Goal: Task Accomplishment & Management: Use online tool/utility

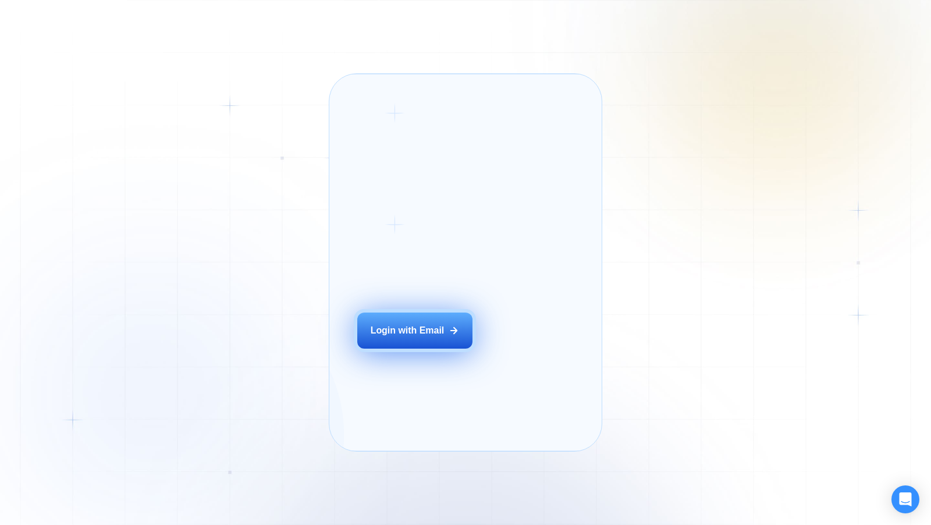
click at [414, 348] on button "Login with Email" at bounding box center [414, 330] width 115 height 36
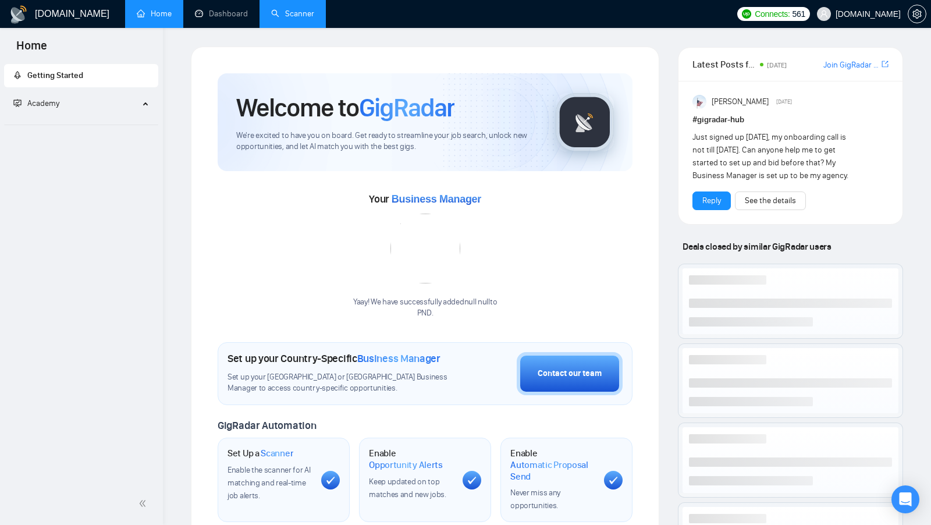
click at [306, 14] on link "Scanner" at bounding box center [292, 14] width 43 height 10
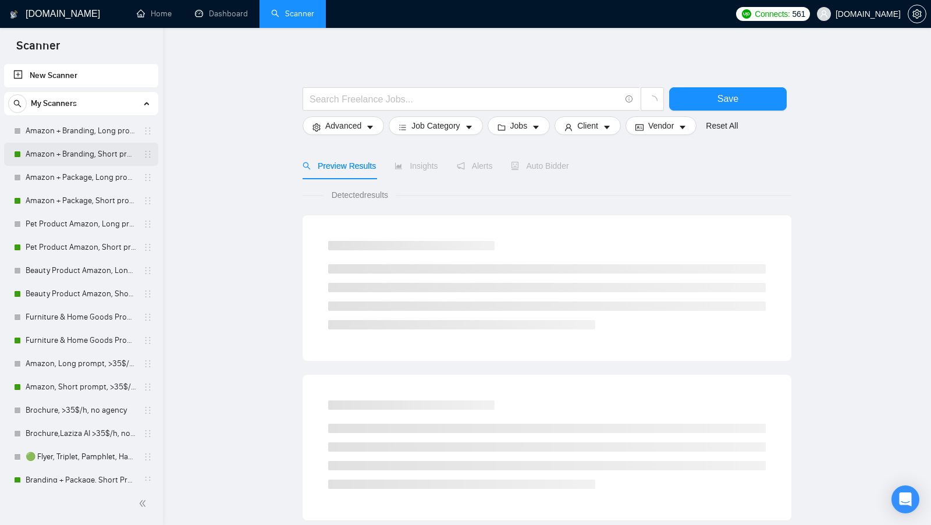
click at [70, 160] on link "Amazon + Branding, Short prompt, >35$/h, no agency" at bounding box center [81, 153] width 111 height 23
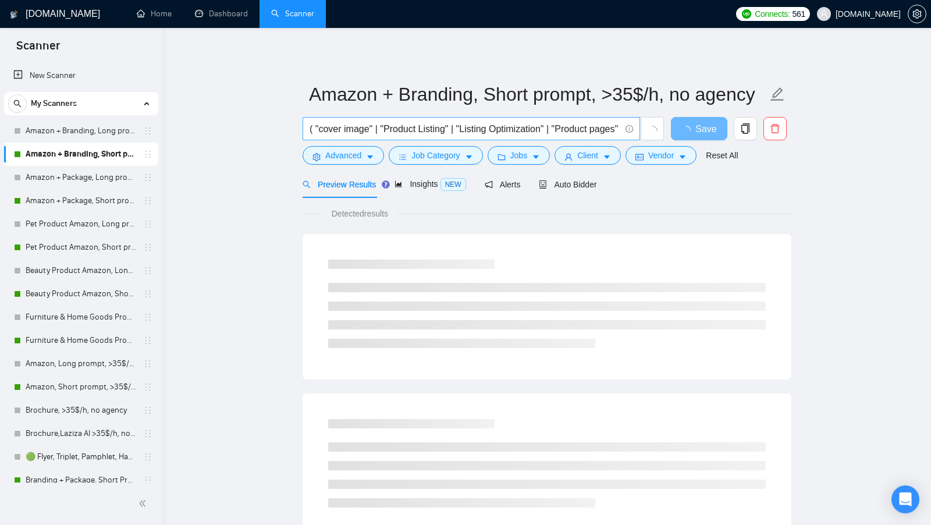
click at [415, 130] on input "( "cover image" | "Product Listing" | "Listing Optimization" | "Product pages" …" at bounding box center [464, 129] width 311 height 15
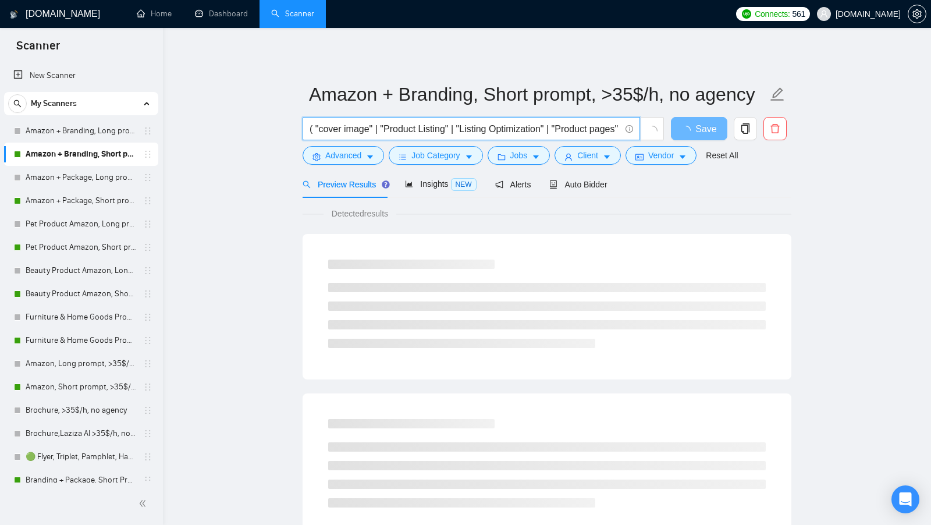
click at [415, 130] on input "( "cover image" | "Product Listing" | "Listing Optimization" | "Product pages" …" at bounding box center [464, 129] width 311 height 15
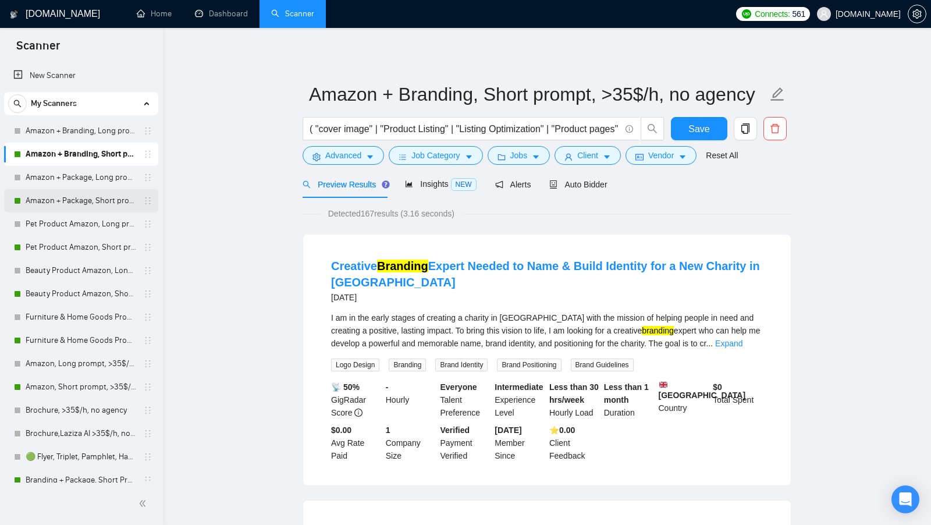
click at [91, 192] on link "Amazon + Package, Short prompt, >35$/h, no agency" at bounding box center [81, 200] width 111 height 23
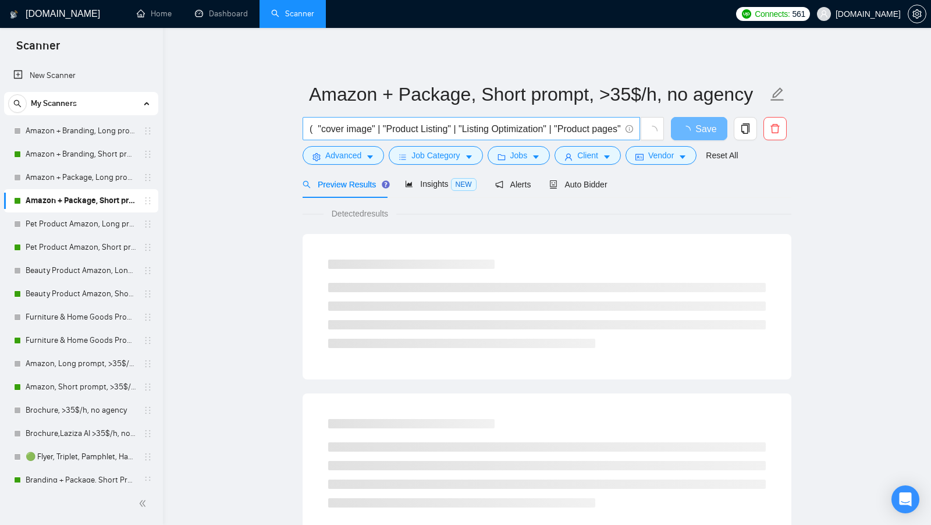
click at [445, 129] on input "( "cover image" | "Product Listing" | "Listing Optimization" | "Product pages" …" at bounding box center [464, 129] width 311 height 15
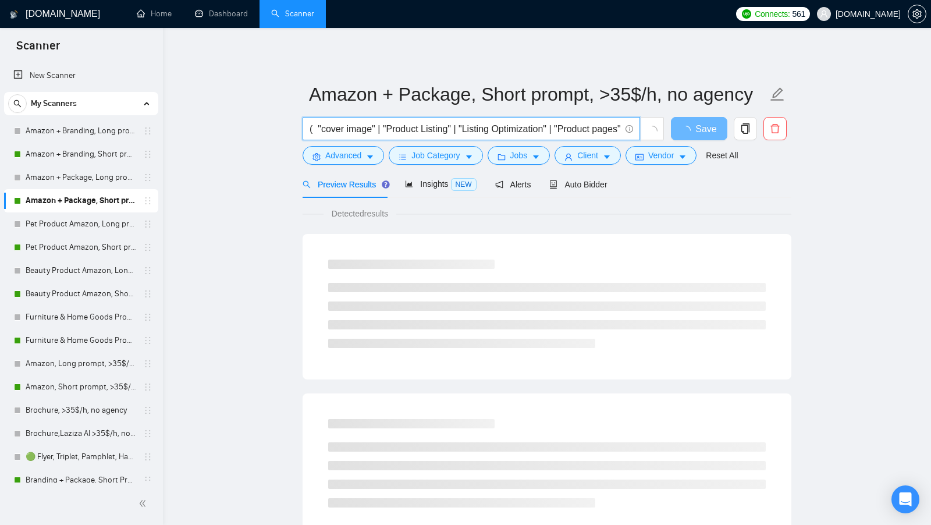
click at [445, 129] on input "( "cover image" | "Product Listing" | "Listing Optimization" | "Product pages" …" at bounding box center [464, 129] width 311 height 15
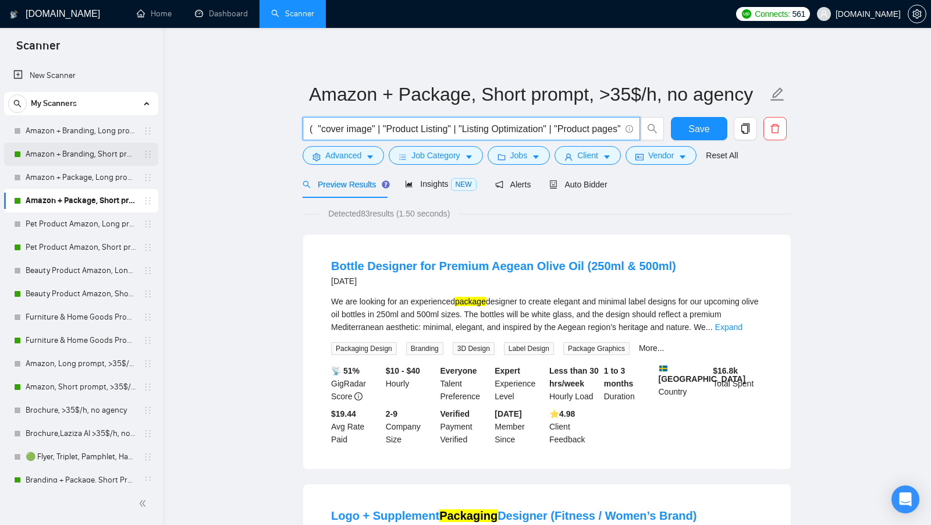
click at [70, 155] on link "Amazon + Branding, Short prompt, >35$/h, no agency" at bounding box center [81, 153] width 111 height 23
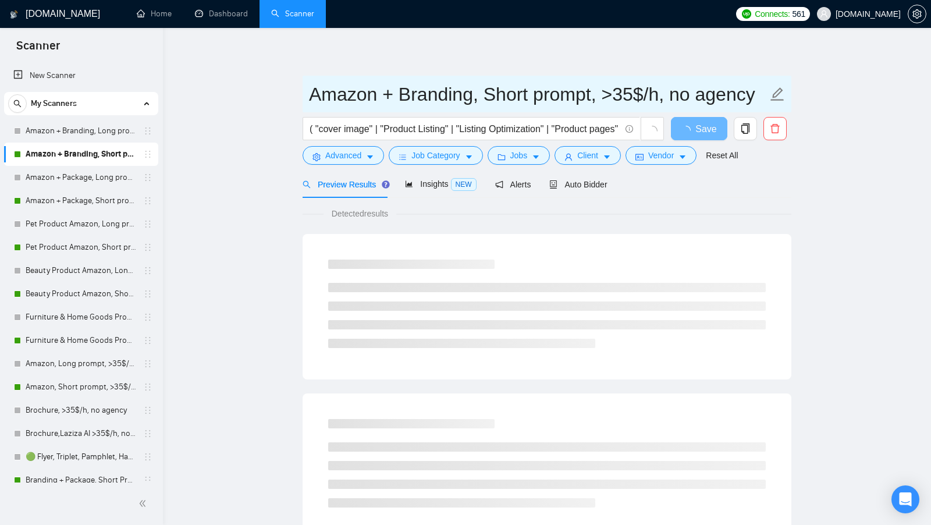
drag, startPoint x: 299, startPoint y: 99, endPoint x: 474, endPoint y: 90, distance: 175.3
click at [476, 91] on main "Amazon + Branding, Short prompt, >35$/h, no agency ( "cover image" | "Product L…" at bounding box center [546, 532] width 730 height 970
drag, startPoint x: 474, startPoint y: 90, endPoint x: 307, endPoint y: 89, distance: 166.9
click at [307, 90] on span "Amazon + Branding, Short prompt, >35$/h, no agency" at bounding box center [546, 94] width 489 height 37
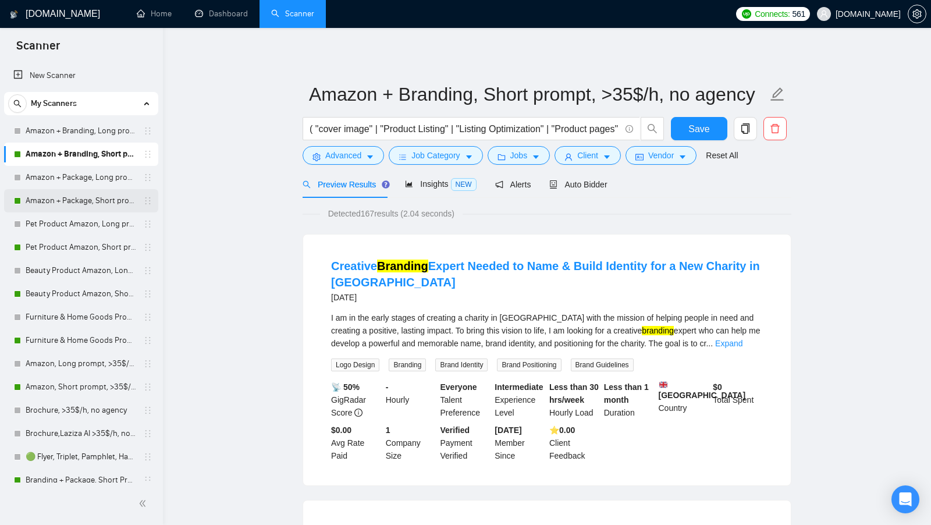
click at [82, 202] on link "Amazon + Package, Short prompt, >35$/h, no agency" at bounding box center [81, 200] width 111 height 23
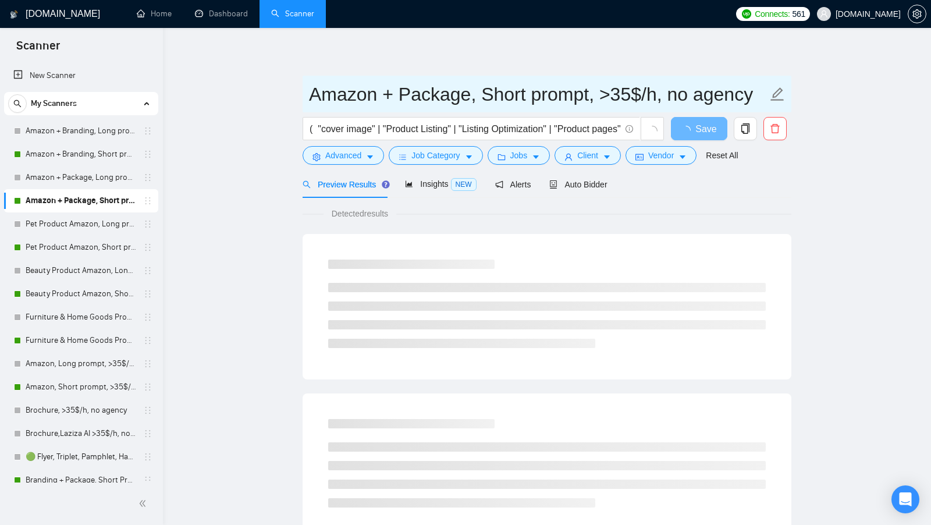
drag, startPoint x: 316, startPoint y: 98, endPoint x: 471, endPoint y: 96, distance: 155.3
click at [472, 96] on main "Amazon + Package, Short prompt, >35$/h, no agency ( "cover image" | "Product Li…" at bounding box center [546, 532] width 730 height 970
drag, startPoint x: 465, startPoint y: 94, endPoint x: 299, endPoint y: 92, distance: 166.3
click at [299, 92] on main "Amazon + Package, Short prompt, >35$/h, no agency ( "cover image" | "Product Li…" at bounding box center [546, 532] width 730 height 970
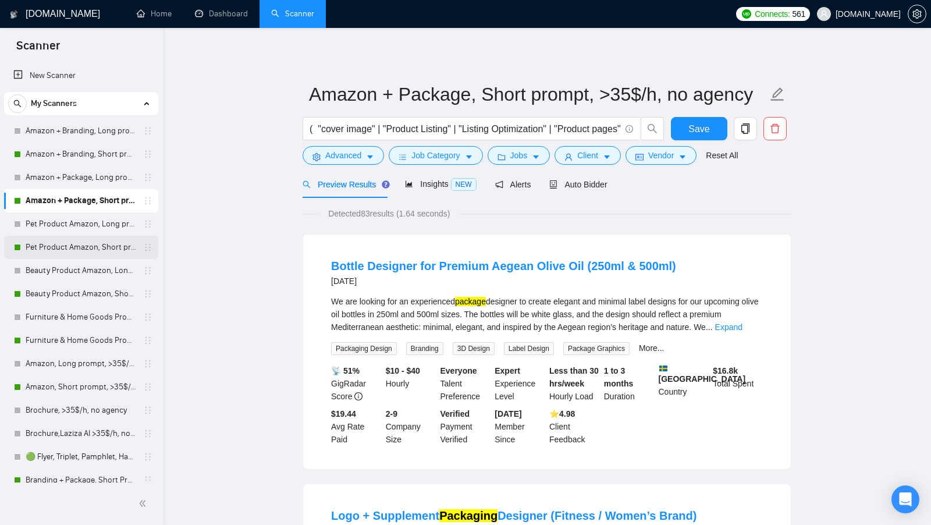
click at [91, 253] on link "Pet Product Amazon, Short prompt, >35$/h, no agency" at bounding box center [81, 247] width 111 height 23
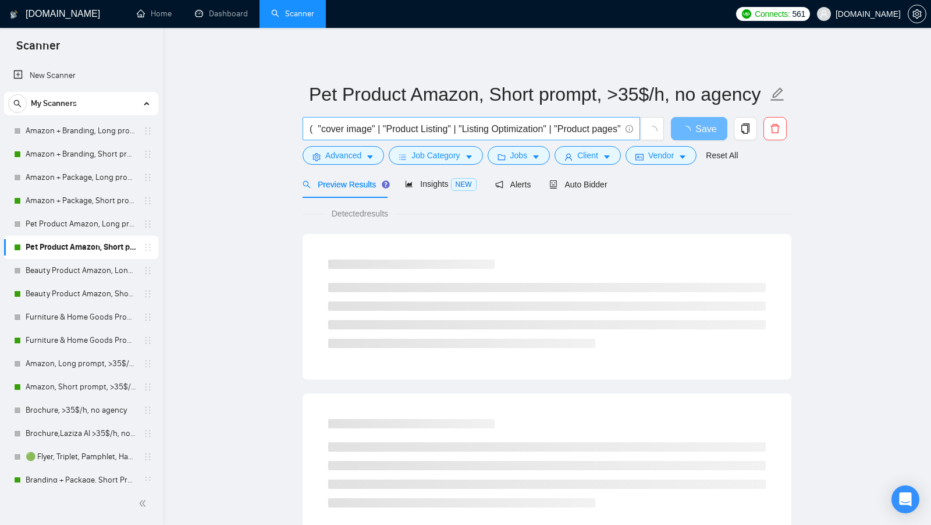
click at [429, 133] on input "( "cover image" | "Product Listing" | "Listing Optimization" | "Product pages" …" at bounding box center [464, 129] width 311 height 15
click at [429, 134] on input "( "cover image" | "Product Listing" | "Listing Optimization" | "Product pages" …" at bounding box center [464, 129] width 311 height 15
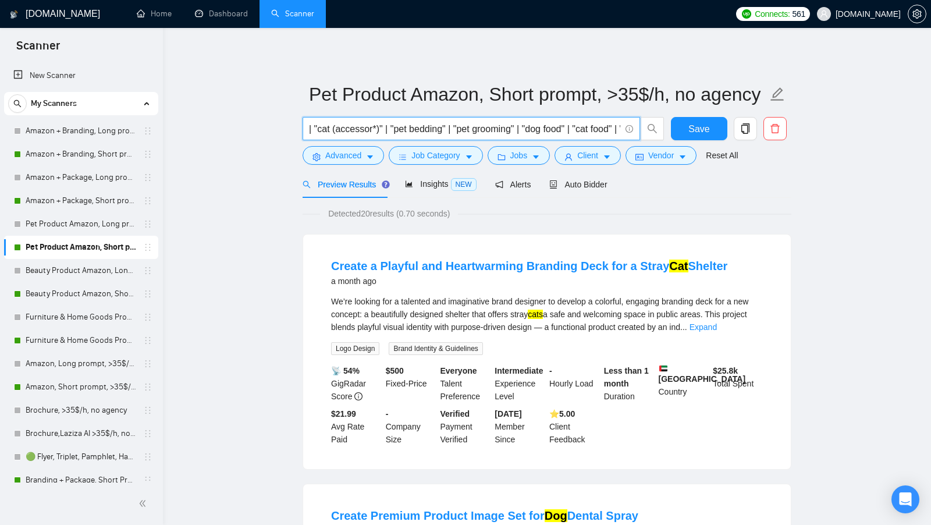
scroll to position [0, 2590]
click at [105, 291] on link "Beauty Product Amazon, Short prompt, >35$/h, no agency" at bounding box center [81, 293] width 111 height 23
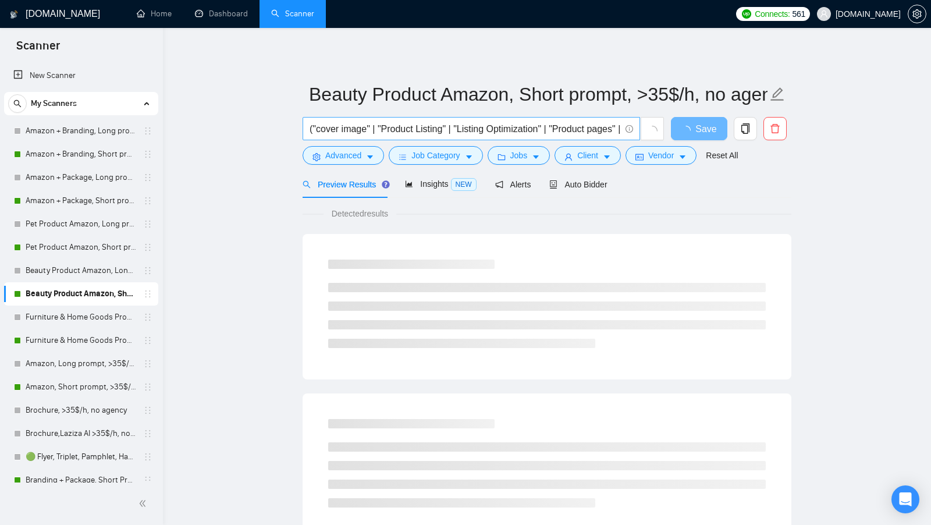
click at [404, 131] on input "("cover image" | "Product Listing" | "Listing Optimization" | "Product pages" |…" at bounding box center [464, 129] width 311 height 15
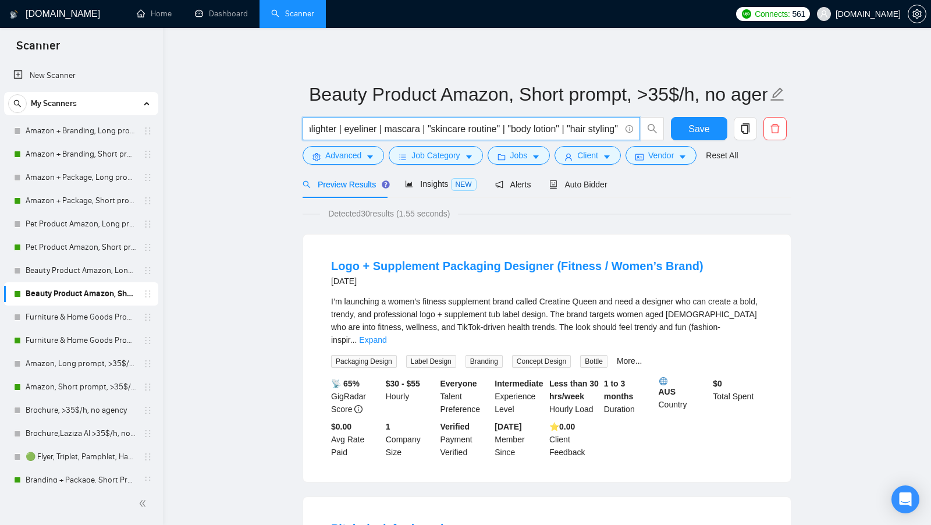
scroll to position [0, 2994]
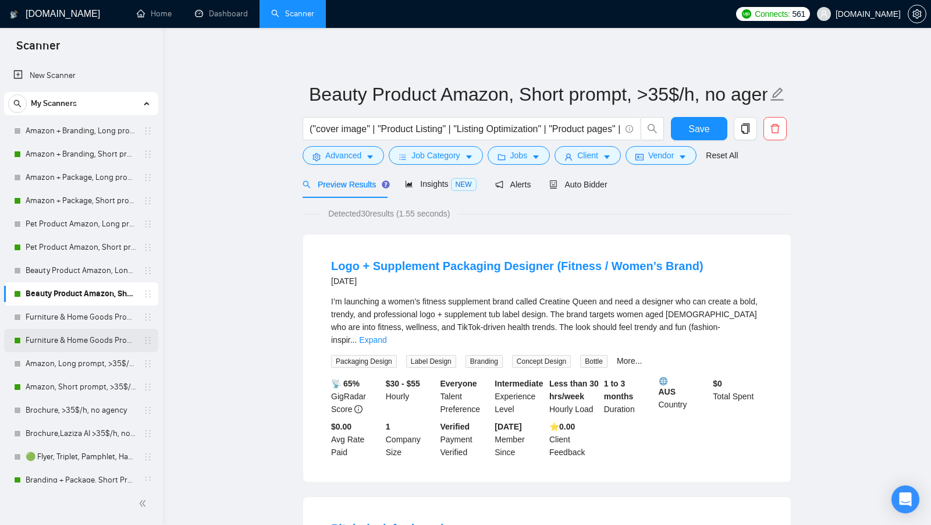
click at [59, 340] on link "Furniture & Home Goods Product Amazon, Short prompt, >35$/h, no agency" at bounding box center [81, 340] width 111 height 23
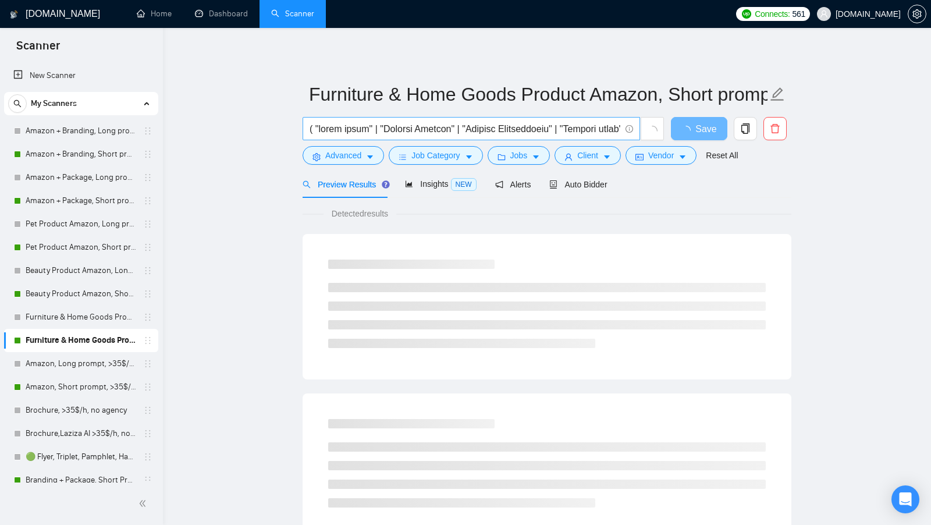
click at [448, 129] on input "text" at bounding box center [464, 129] width 311 height 15
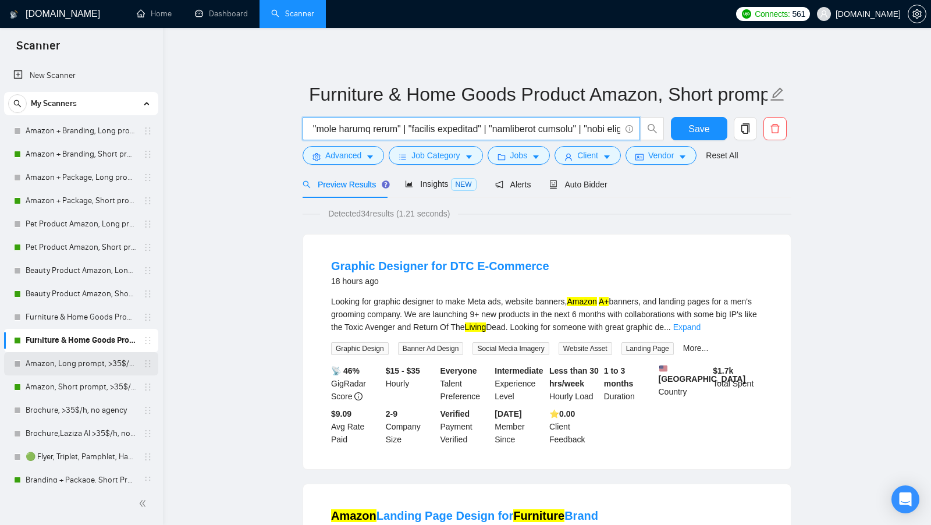
scroll to position [33, 0]
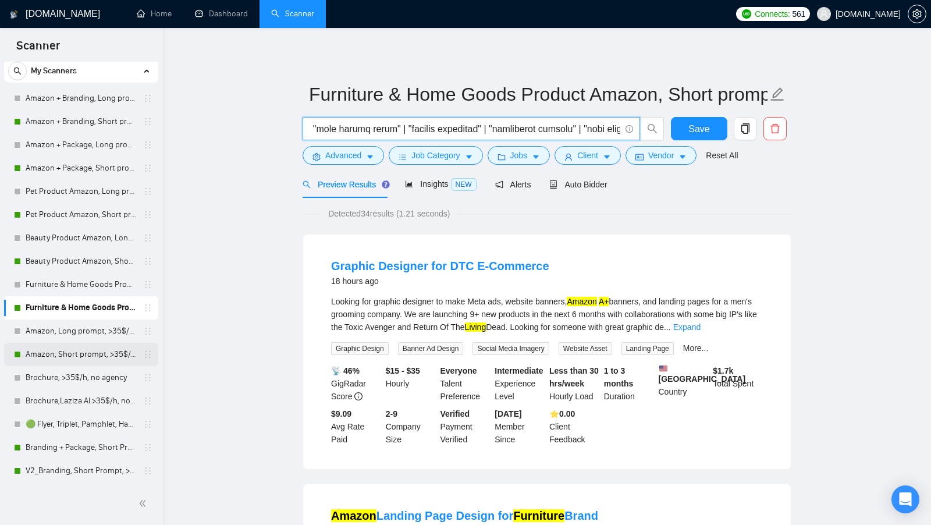
click at [84, 351] on link "Amazon, Short prompt, >35$/h, no agency" at bounding box center [81, 354] width 111 height 23
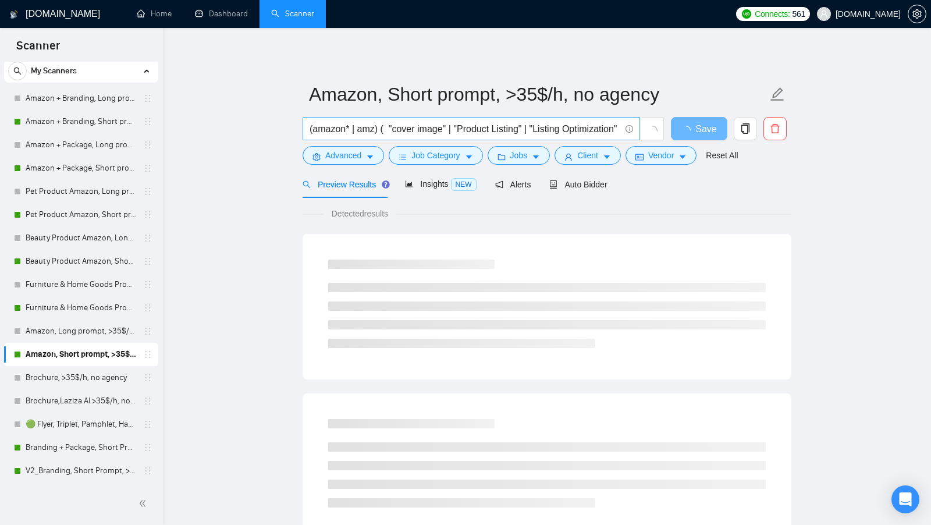
click at [450, 130] on input "(amazon* | amz) ( "cover image" | "Product Listing" | "Listing Optimization" | …" at bounding box center [464, 129] width 311 height 15
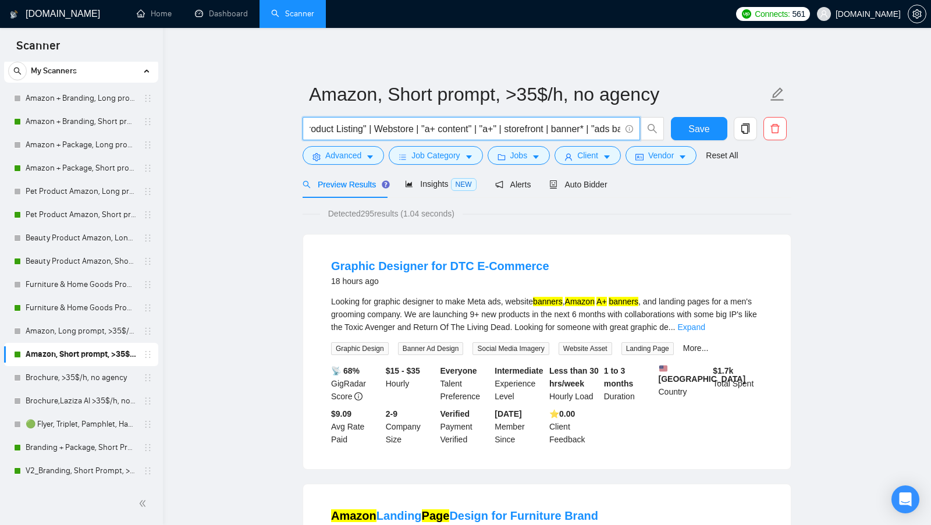
scroll to position [0, 709]
click at [463, 132] on input "(amazon* | amz) ( "cover image" | "Product Listing" | "Listing Optimization" | …" at bounding box center [464, 129] width 311 height 15
click at [464, 132] on input "(amazon* | amz) ( "cover image" | "Product Listing" | "Listing Optimization" | …" at bounding box center [464, 129] width 311 height 15
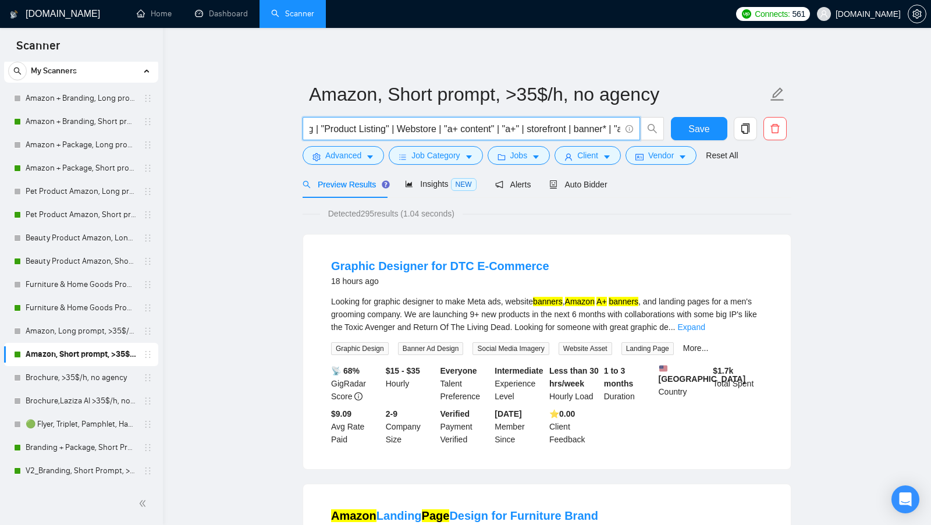
click at [464, 132] on input "(amazon* | amz) ( "cover image" | "Product Listing" | "Listing Optimization" | …" at bounding box center [464, 129] width 311 height 15
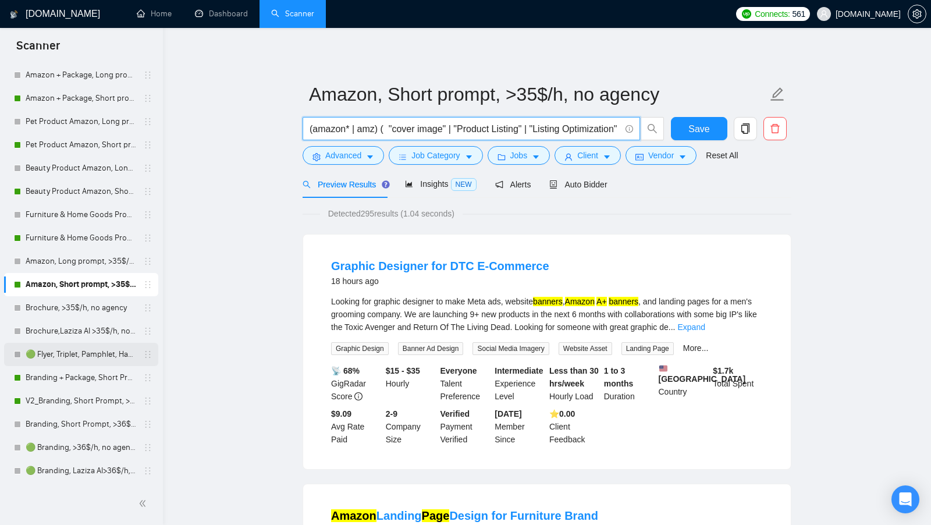
click at [63, 352] on link "🟢 Flyer, Triplet, Pamphlet, Hangout >36$/h, no agency" at bounding box center [81, 354] width 111 height 23
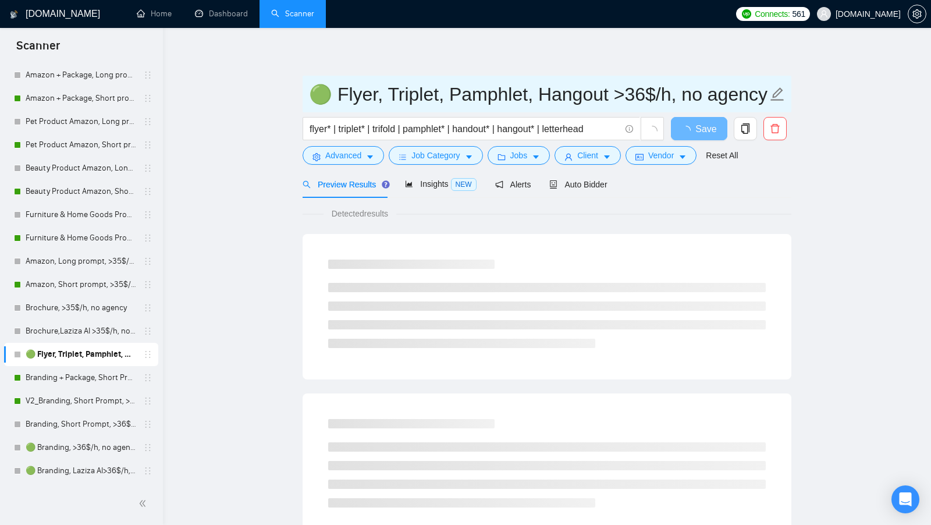
drag, startPoint x: 333, startPoint y: 92, endPoint x: 593, endPoint y: 85, distance: 259.5
click at [593, 87] on input "🟢 Flyer, Triplet, Pamphlet, Hangout >36$/h, no agency" at bounding box center [538, 94] width 458 height 29
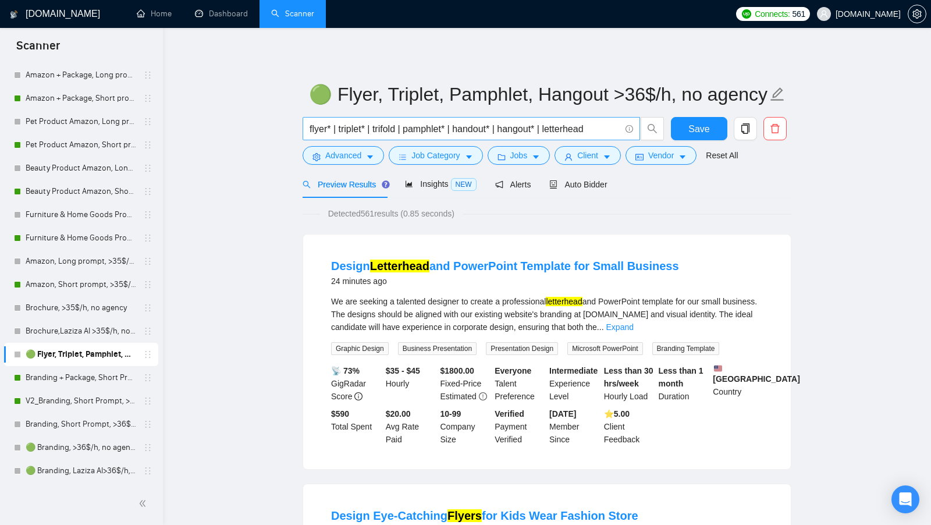
click at [385, 126] on input "flyer* | triplet* | trifold | pamphlet* | handout* | hangout* | letterhead" at bounding box center [464, 129] width 311 height 15
click at [385, 127] on input "flyer* | triplet* | trifold | pamphlet* | handout* | hangout* | letterhead" at bounding box center [464, 129] width 311 height 15
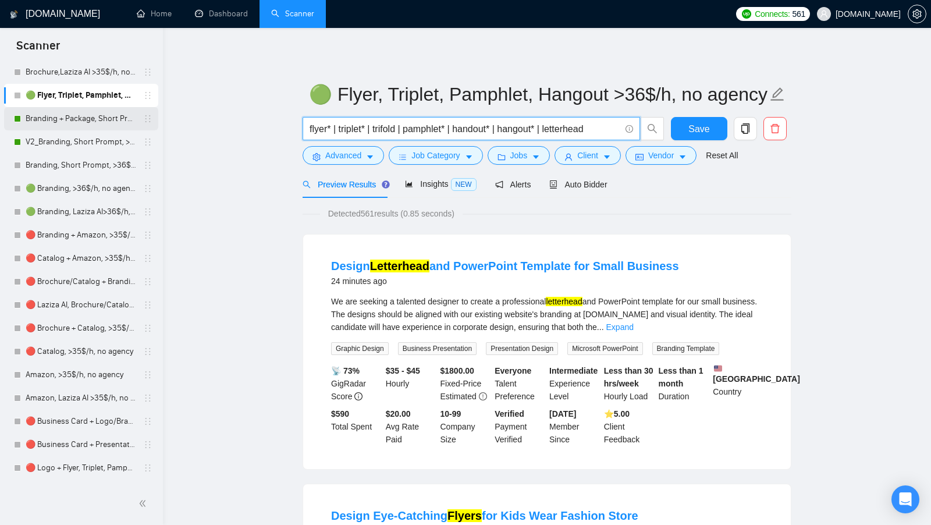
scroll to position [383, 0]
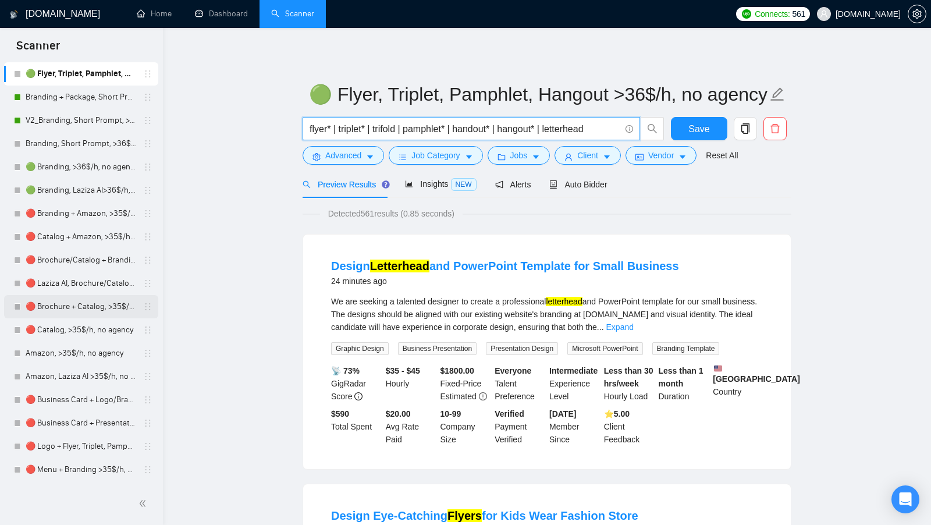
click at [62, 307] on link "🔴 Brochure + Catalog, >35$/h, no agency" at bounding box center [81, 306] width 111 height 23
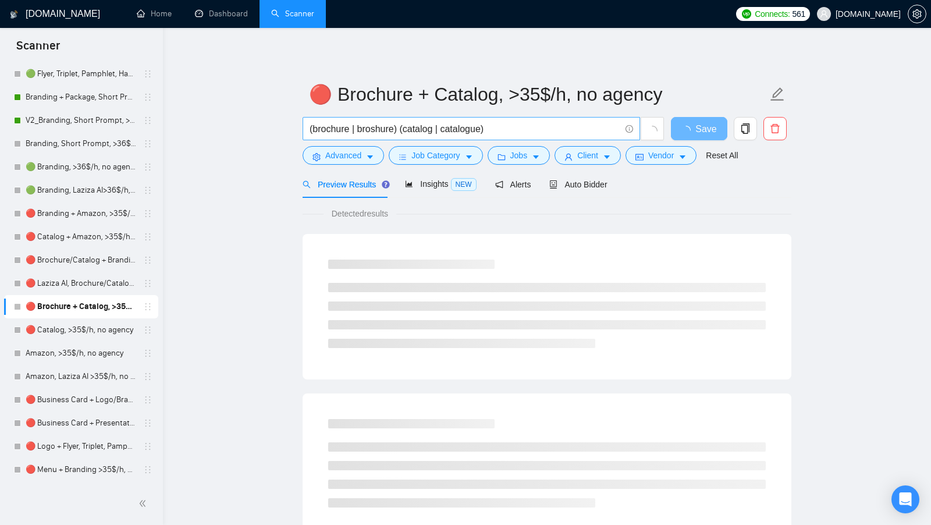
click at [383, 129] on input "(brochure | broshure) (catalog | catalogue)" at bounding box center [464, 129] width 311 height 15
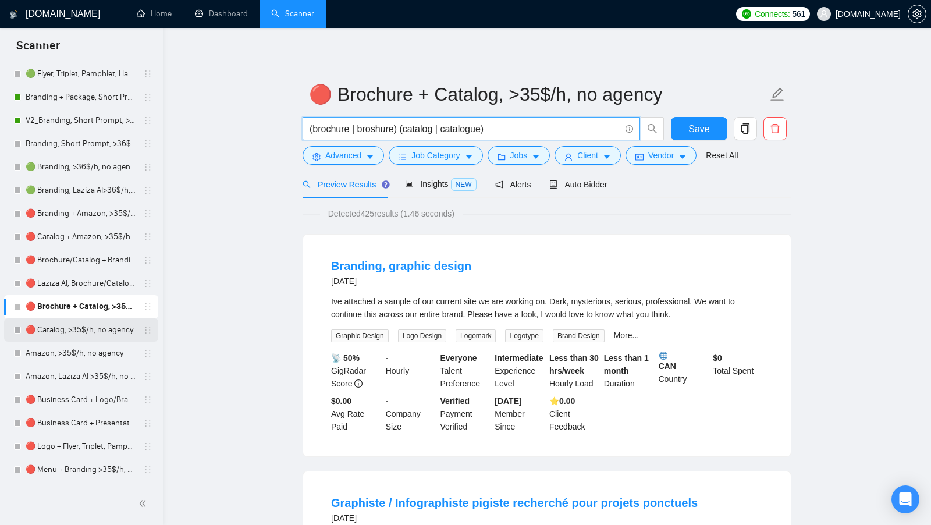
click at [72, 338] on link "🔴 Catalog, >35$/h, no agency" at bounding box center [81, 329] width 111 height 23
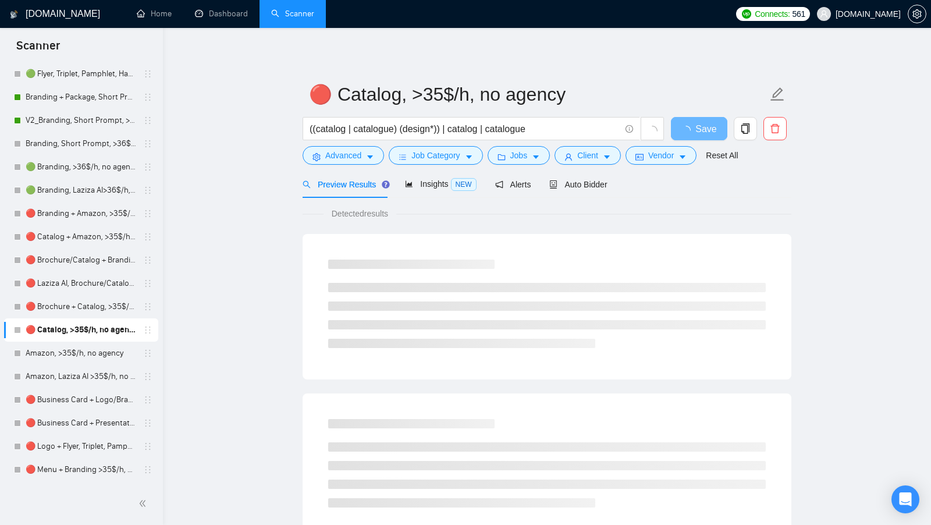
click at [70, 331] on link "🔴 Catalog, >35$/h, no agency" at bounding box center [81, 329] width 111 height 23
click at [455, 123] on input "((catalog | catalogue) (design*)) | catalog | catalogue" at bounding box center [464, 129] width 311 height 15
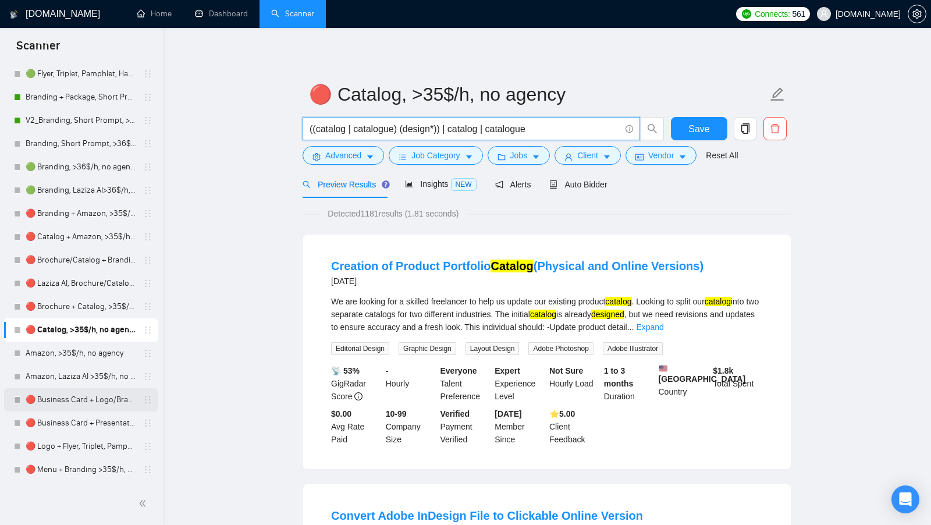
click at [80, 395] on link "🔴 Business Card + Logo/Branding >35$/h, no agency" at bounding box center [81, 399] width 111 height 23
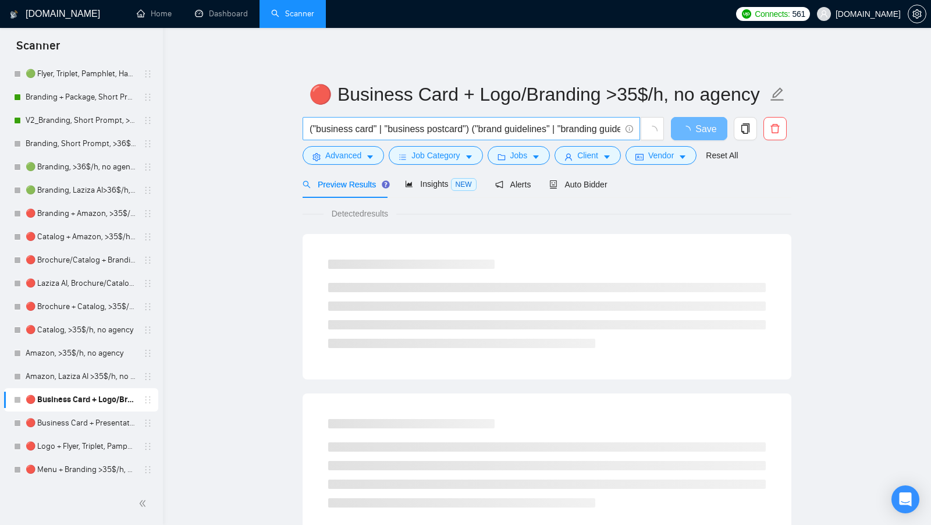
click at [434, 124] on input "("business card" | "business postcard") ("brand guidelines" | "branding guideli…" at bounding box center [464, 129] width 311 height 15
click at [411, 127] on input "("business card" | "business postcard") ("brand guidelines" | "branding guideli…" at bounding box center [464, 129] width 311 height 15
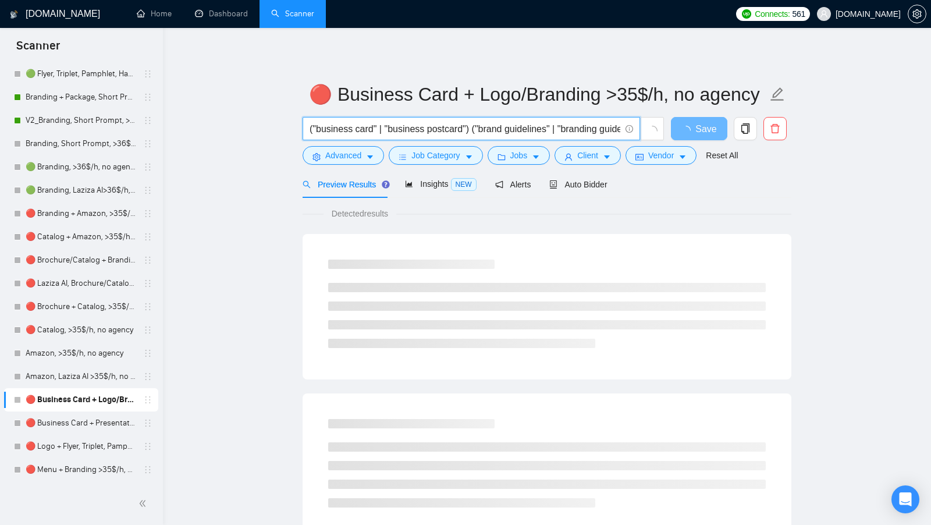
click at [411, 127] on input "("business card" | "business postcard") ("brand guidelines" | "branding guideli…" at bounding box center [464, 129] width 311 height 15
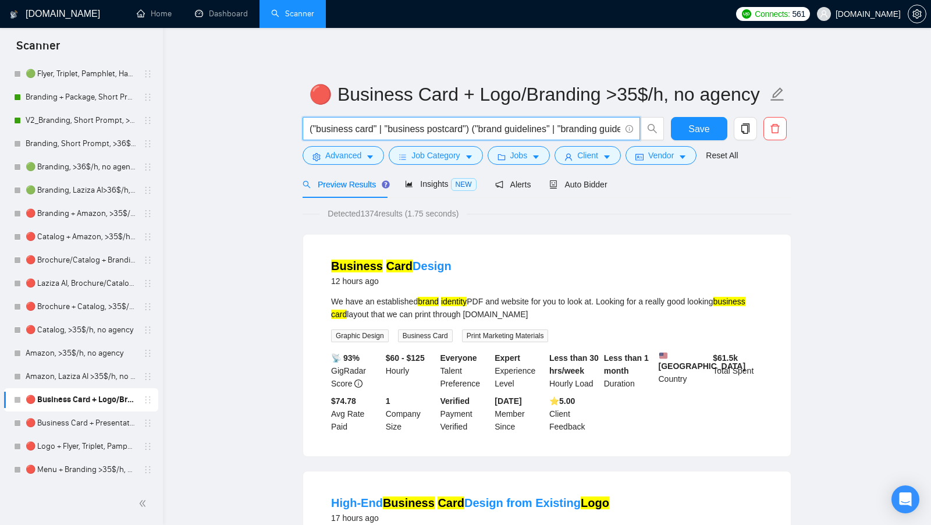
drag, startPoint x: 477, startPoint y: 130, endPoint x: 336, endPoint y: 122, distance: 141.0
click at [338, 125] on input "("business card" | "business postcard") ("brand guidelines" | "branding guideli…" at bounding box center [464, 129] width 311 height 15
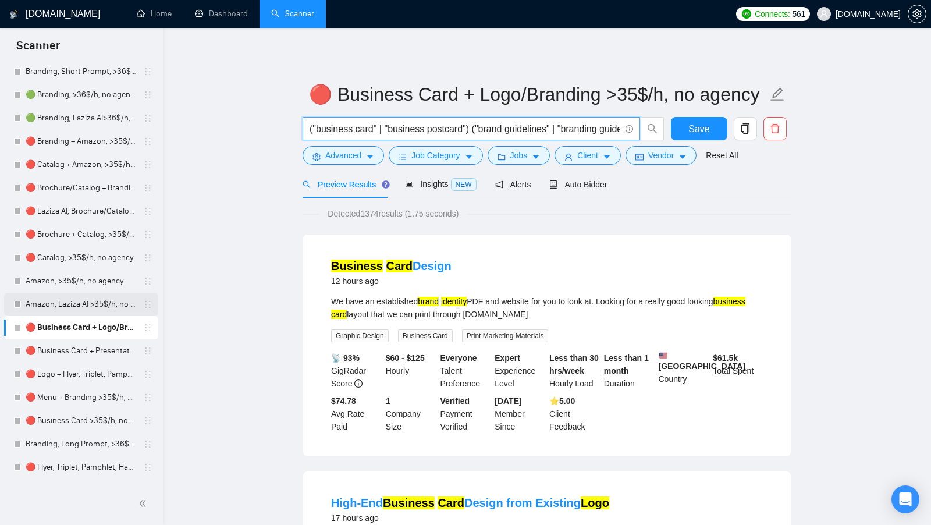
scroll to position [462, 0]
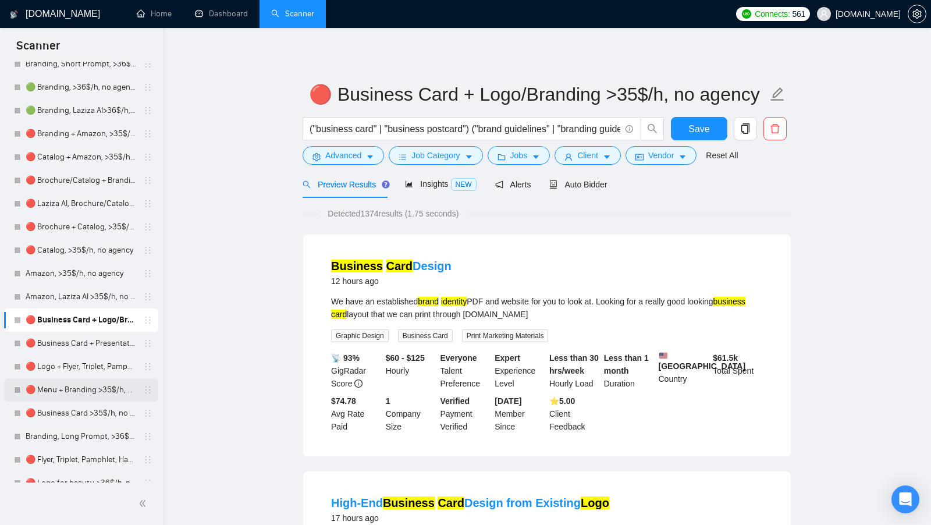
click at [77, 394] on link "🔴 Menu + Branding >35$/h, no agency" at bounding box center [81, 389] width 111 height 23
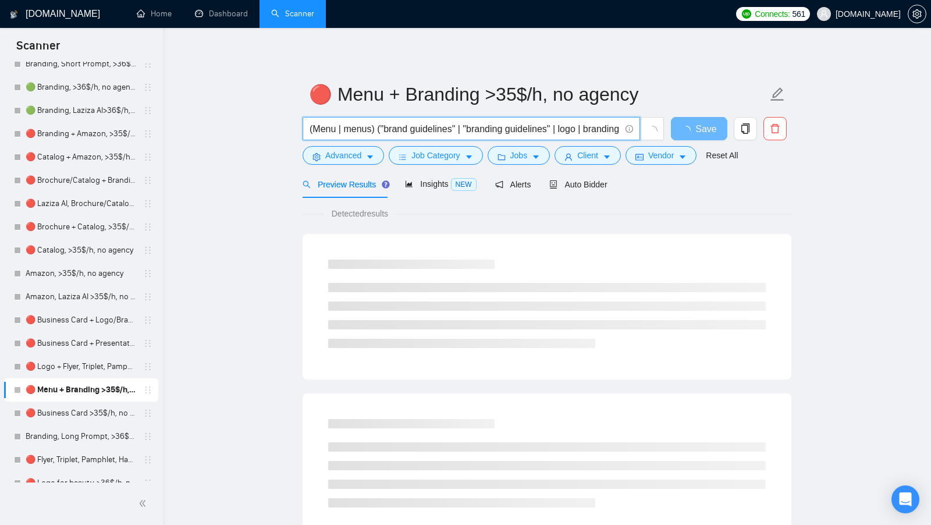
drag, startPoint x: 309, startPoint y: 127, endPoint x: 375, endPoint y: 126, distance: 65.7
click at [376, 126] on input "(Menu | menus) ("brand guidelines" | "branding guidelines" | logo | branding | …" at bounding box center [464, 129] width 311 height 15
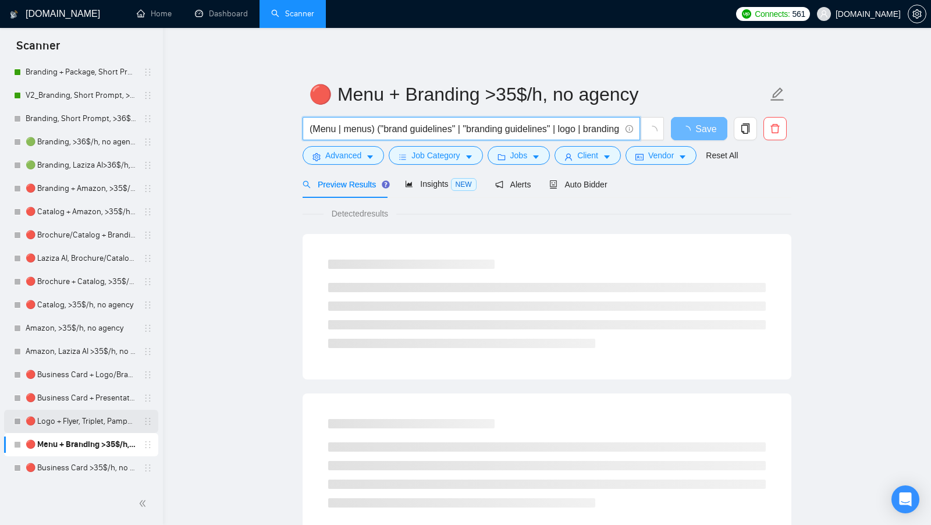
scroll to position [394, 0]
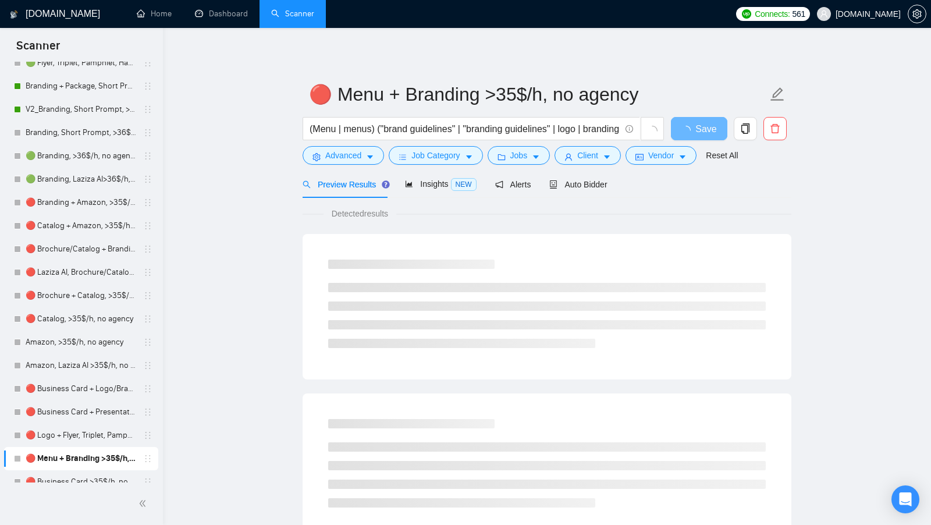
click at [188, 191] on main "🔴 Menu + Branding >35$/h, no agency (Menu | menus) ("brand guidelines" | "brand…" at bounding box center [546, 532] width 730 height 970
click at [72, 231] on link "🔴 Catalog + Amazon, >35$/h, no agency" at bounding box center [81, 225] width 111 height 23
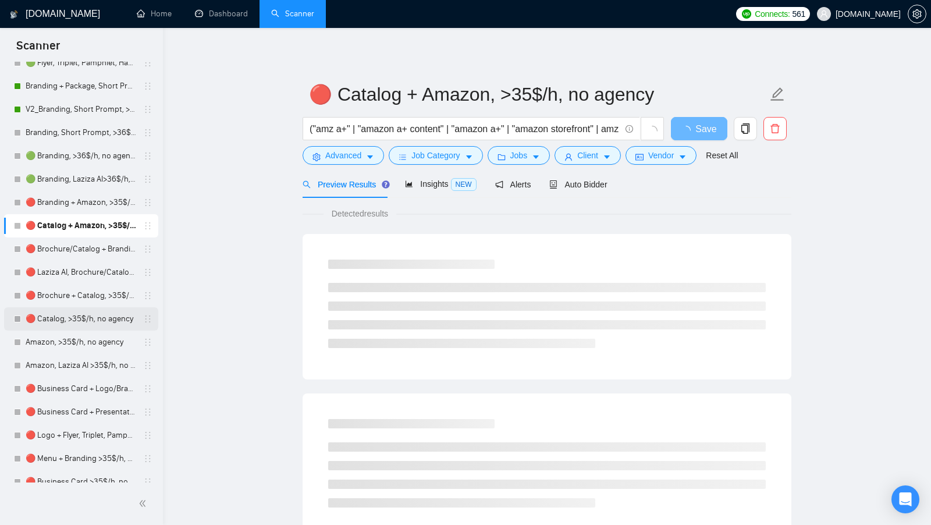
click at [66, 321] on link "🔴 Catalog, >35$/h, no agency" at bounding box center [81, 318] width 111 height 23
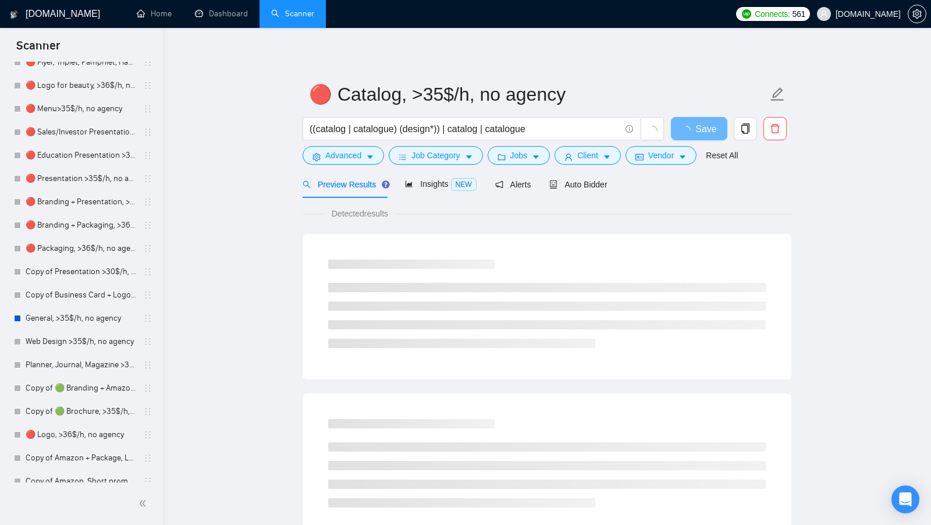
scroll to position [865, 0]
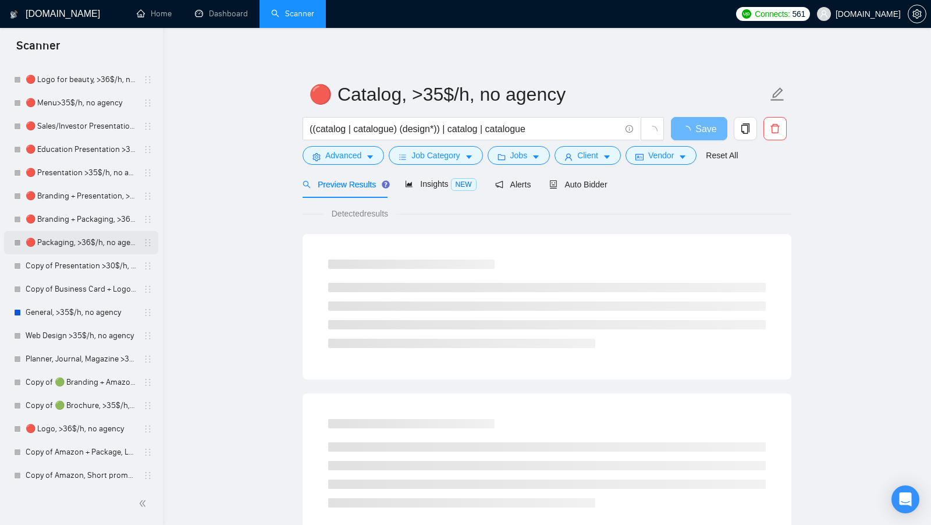
click at [79, 238] on link "🔴 Packaging, >36$/h, no agency" at bounding box center [81, 242] width 111 height 23
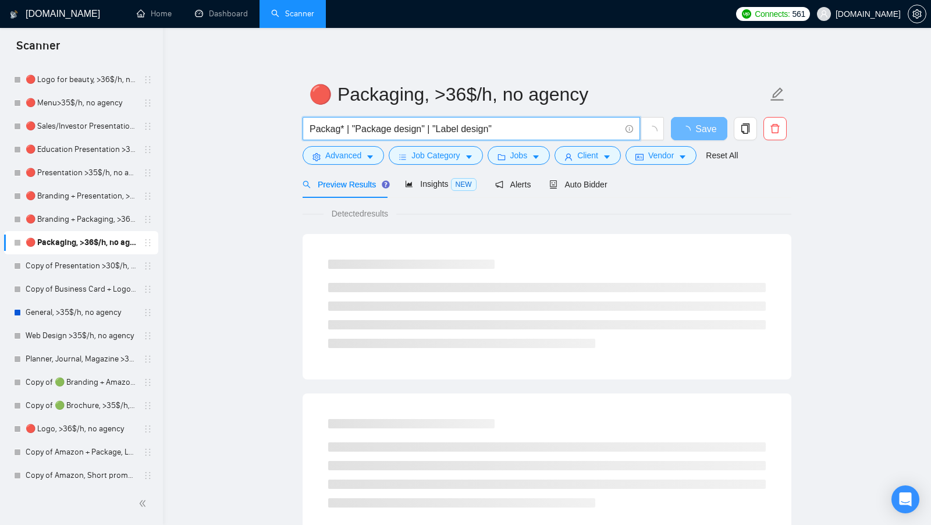
drag, startPoint x: 484, startPoint y: 130, endPoint x: 293, endPoint y: 124, distance: 191.4
click at [291, 124] on main "🔴 Packaging, >36$/h, no agency Packag* | "Package design" | "Label design" Save…" at bounding box center [546, 532] width 730 height 970
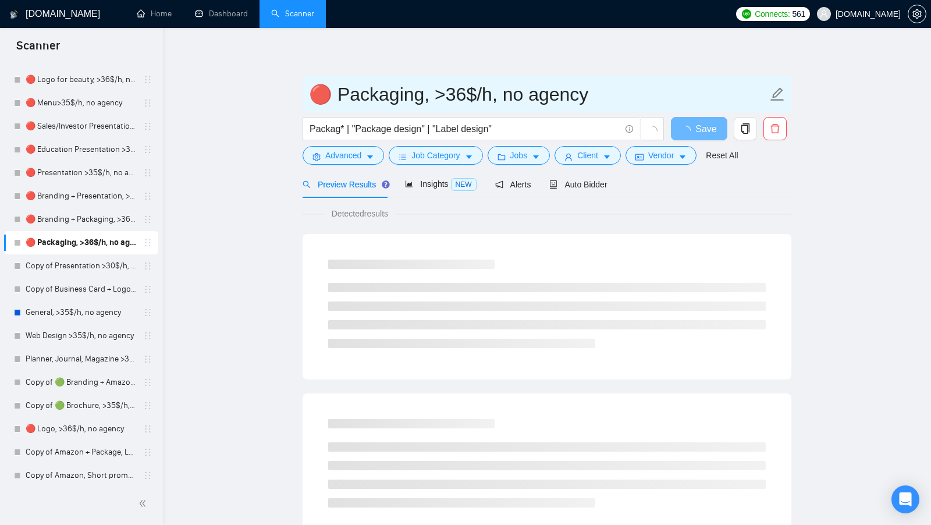
drag, startPoint x: 331, startPoint y: 92, endPoint x: 422, endPoint y: 90, distance: 91.3
click at [422, 90] on input "🔴 Packaging, >36$/h, no agency" at bounding box center [538, 94] width 458 height 29
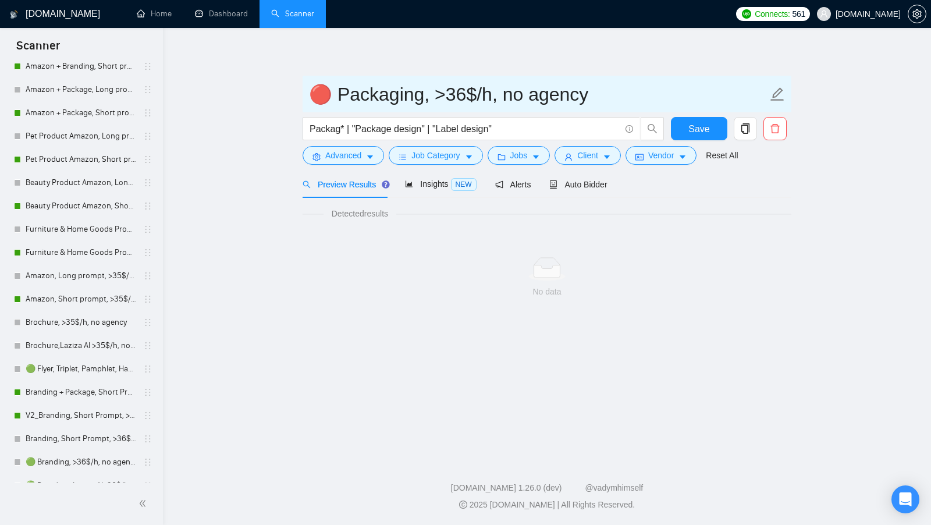
scroll to position [90, 0]
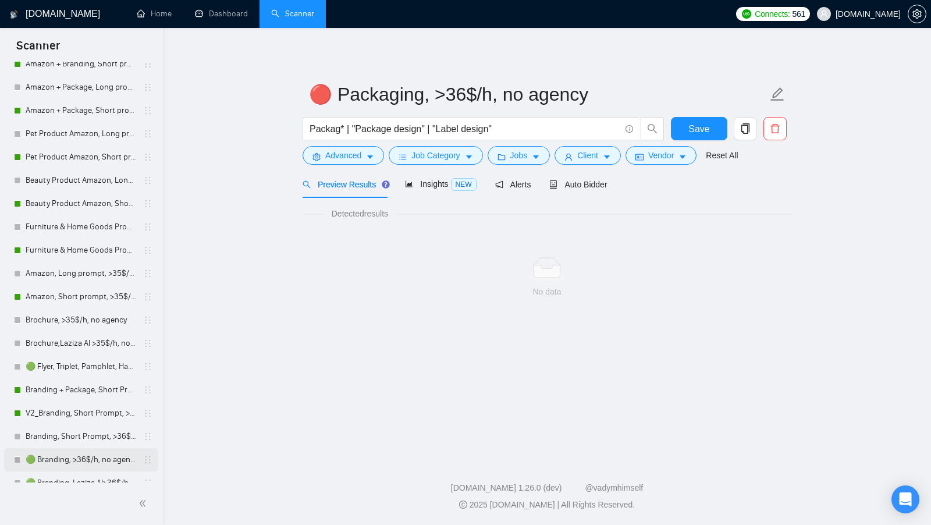
click at [60, 454] on link "🟢 Branding, >36$/h, no agency" at bounding box center [81, 459] width 111 height 23
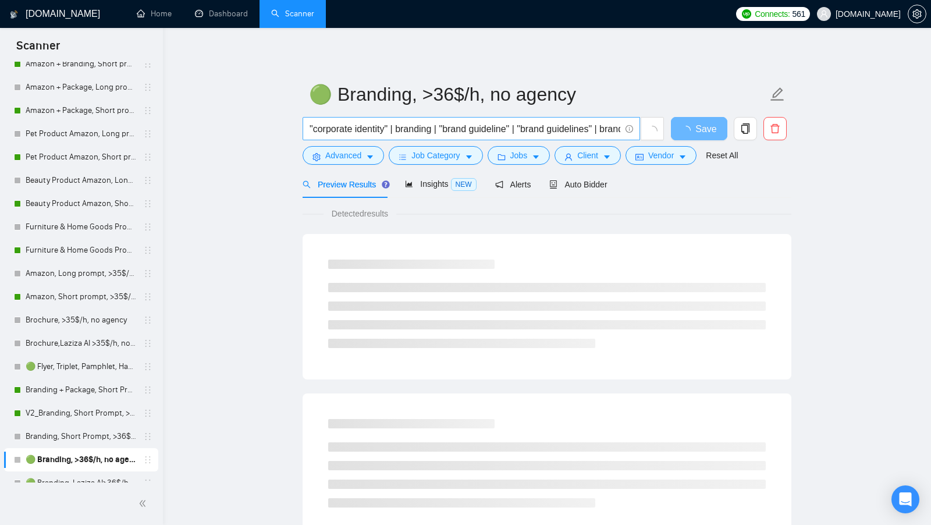
click at [465, 129] on input ""corporate identity" | branding | "brand guideline" | "brand guidelines" | bran…" at bounding box center [464, 129] width 311 height 15
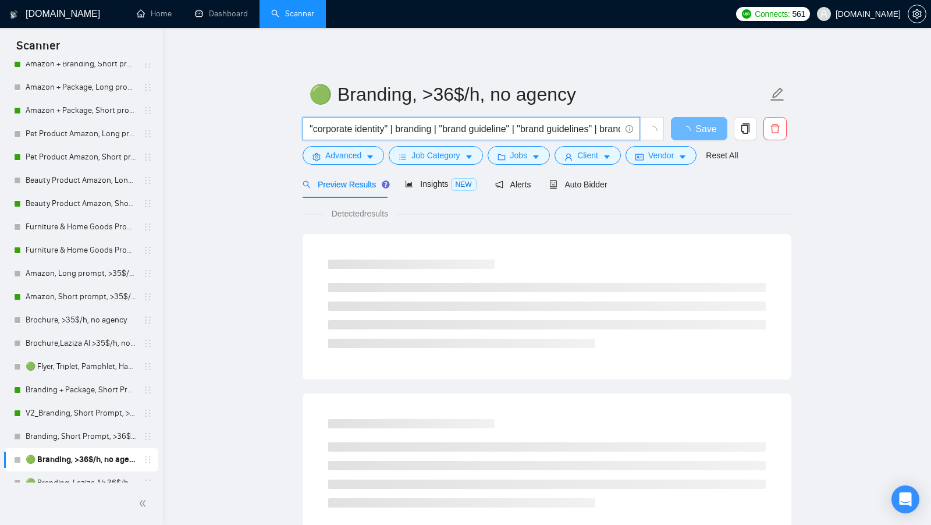
click at [465, 129] on input ""corporate identity" | branding | "brand guideline" | "brand guidelines" | bran…" at bounding box center [464, 129] width 311 height 15
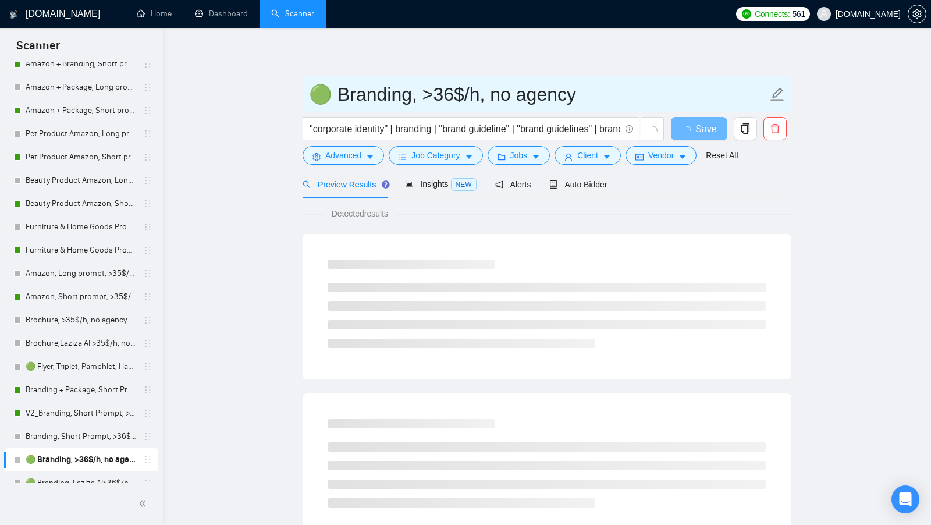
drag, startPoint x: 334, startPoint y: 94, endPoint x: 404, endPoint y: 94, distance: 69.8
click at [405, 94] on input "🟢 Branding, >36$/h, no agency" at bounding box center [538, 94] width 458 height 29
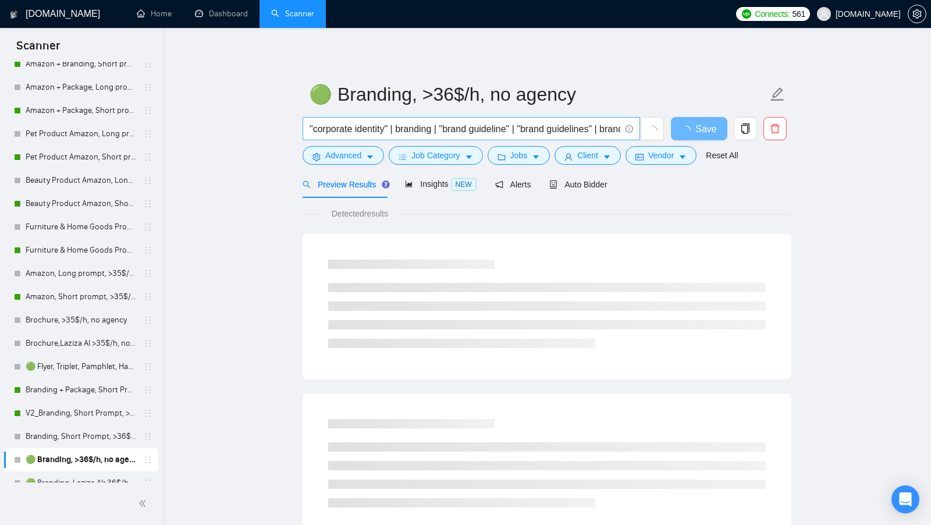
click at [348, 131] on input ""corporate identity" | branding | "brand guideline" | "brand guidelines" | bran…" at bounding box center [464, 129] width 311 height 15
click at [348, 132] on input ""corporate identity" | branding | "brand guideline" | "brand guidelines" | bran…" at bounding box center [464, 129] width 311 height 15
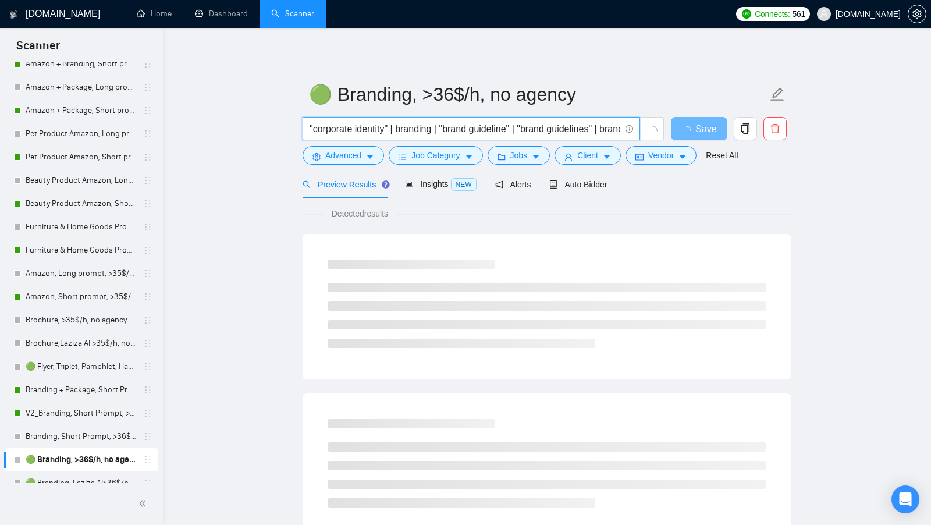
click at [348, 132] on input ""corporate identity" | branding | "brand guideline" | "brand guidelines" | bran…" at bounding box center [464, 129] width 311 height 15
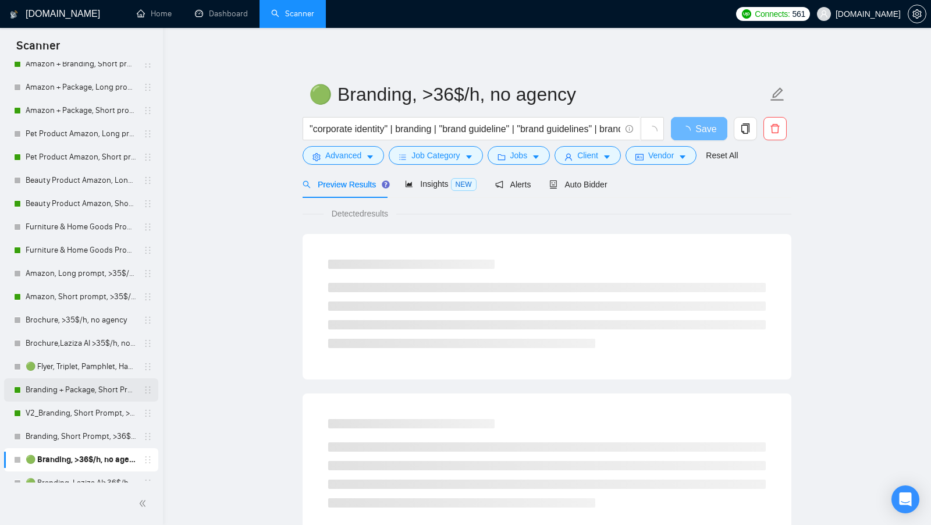
click at [66, 397] on link "Branding + Package, Short Prompt, >36$/h, no agency" at bounding box center [81, 389] width 111 height 23
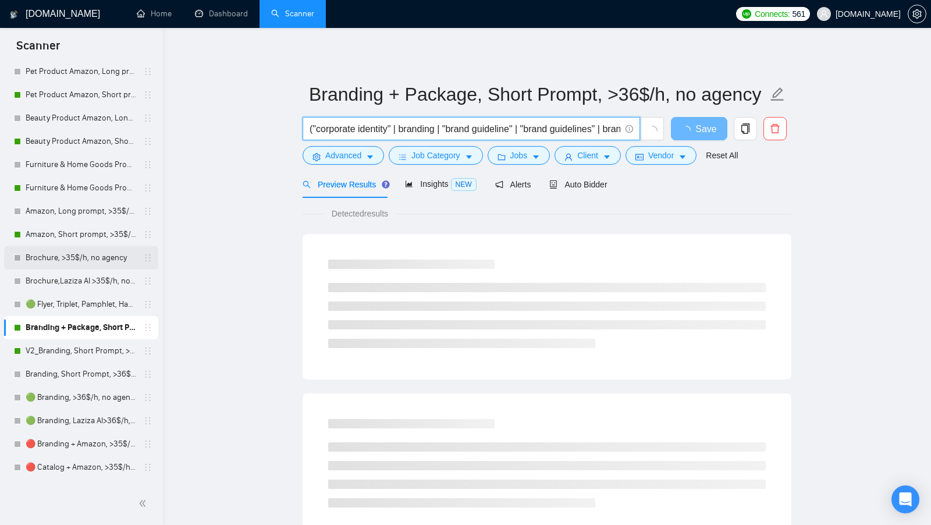
scroll to position [154, 0]
click at [55, 414] on link "🟢 Branding, Laziza AI>36$/h, no agency" at bounding box center [81, 419] width 111 height 23
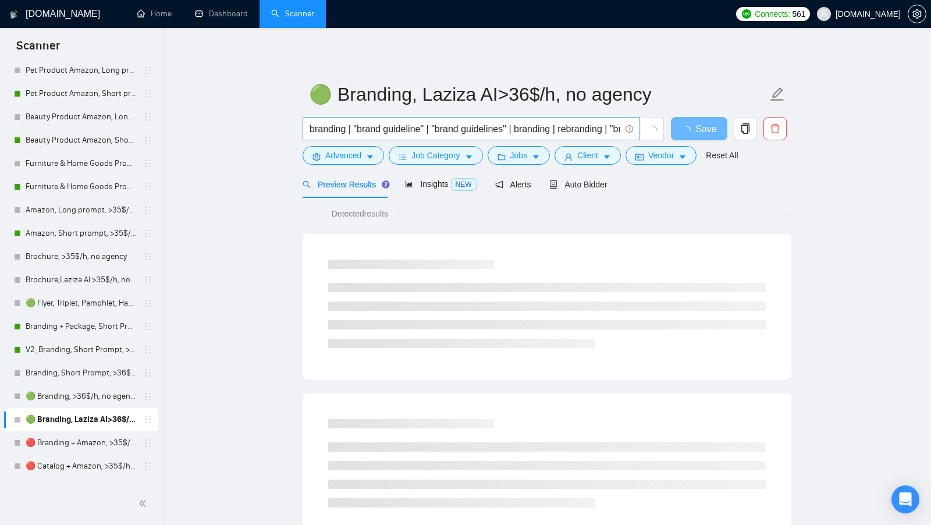
click at [361, 131] on input "branding | "brand guideline" | "brand guidelines" | branding | rebranding | "br…" at bounding box center [464, 129] width 311 height 15
click at [392, 131] on input "branding | "brand guideline" | "brand guidelines" | branding | rebranding | "br…" at bounding box center [464, 129] width 311 height 15
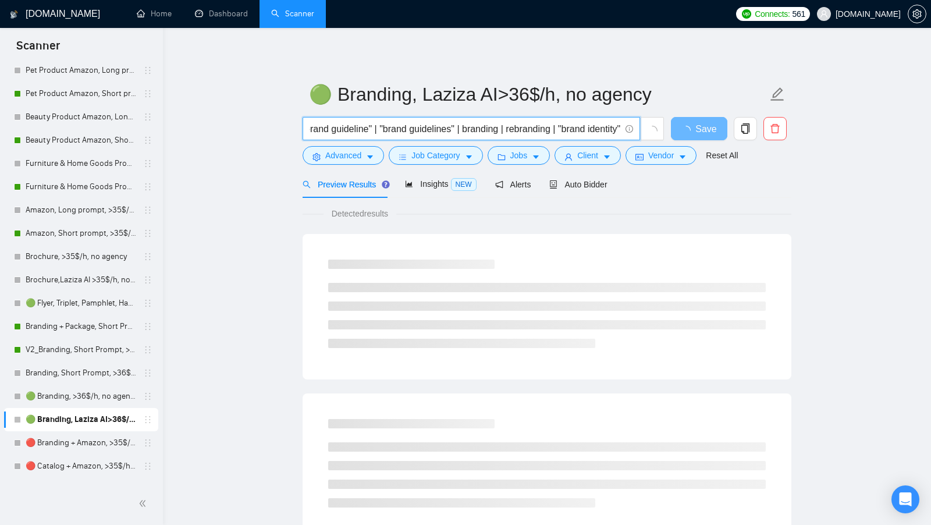
click at [392, 131] on input "branding | "brand guideline" | "brand guidelines" | branding | rebranding | "br…" at bounding box center [464, 129] width 311 height 15
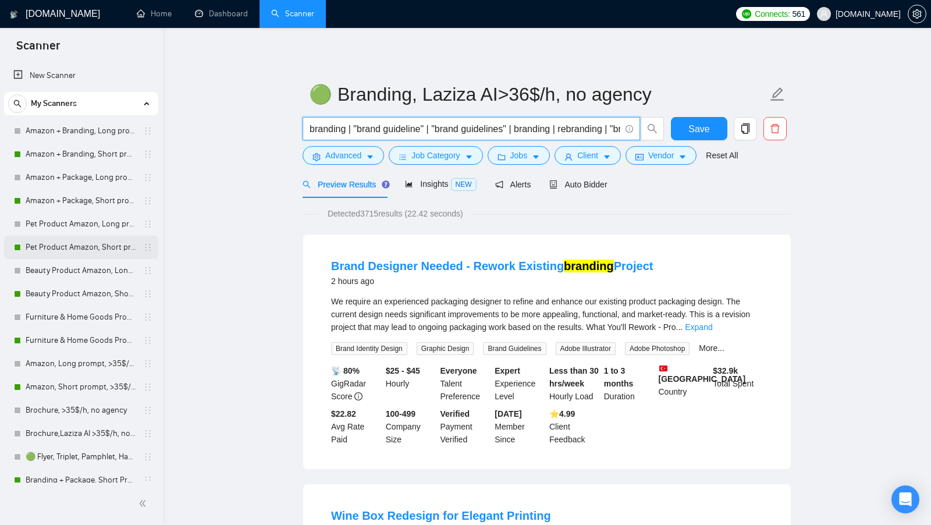
scroll to position [200, 0]
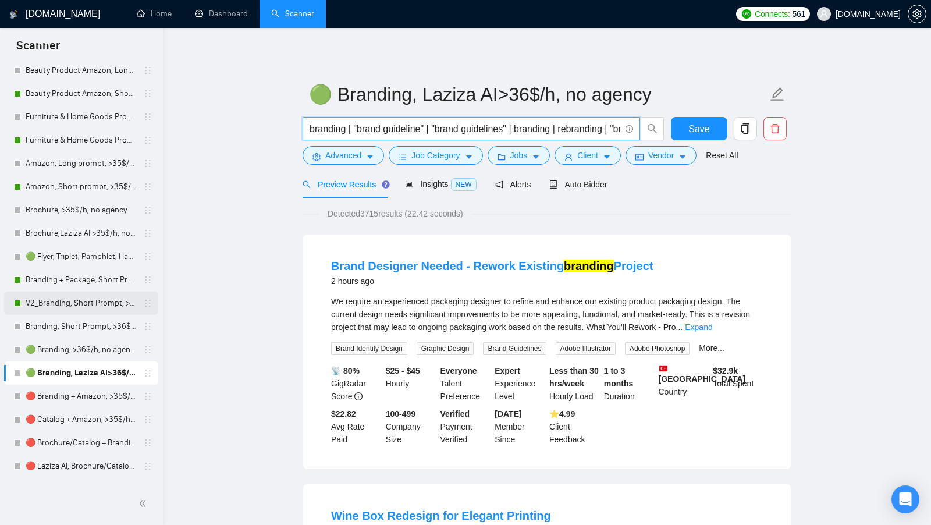
click at [49, 305] on link "V2_Branding, Short Prompt, >36$/h, no agency" at bounding box center [81, 302] width 111 height 23
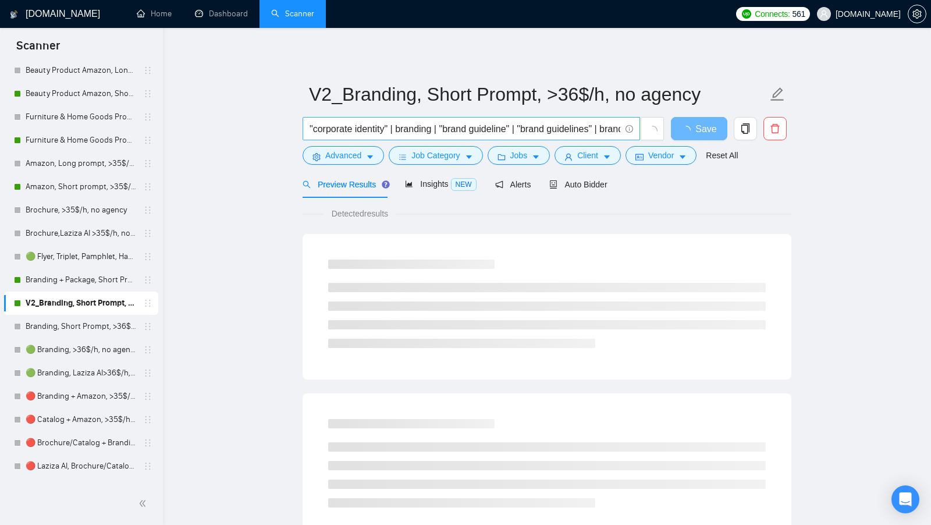
click at [461, 130] on input ""corporate identity" | branding | "brand guideline" | "brand guidelines" | bran…" at bounding box center [464, 129] width 311 height 15
click at [98, 392] on link "🔴 Branding + Amazon, >35$/h, no agency" at bounding box center [81, 395] width 111 height 23
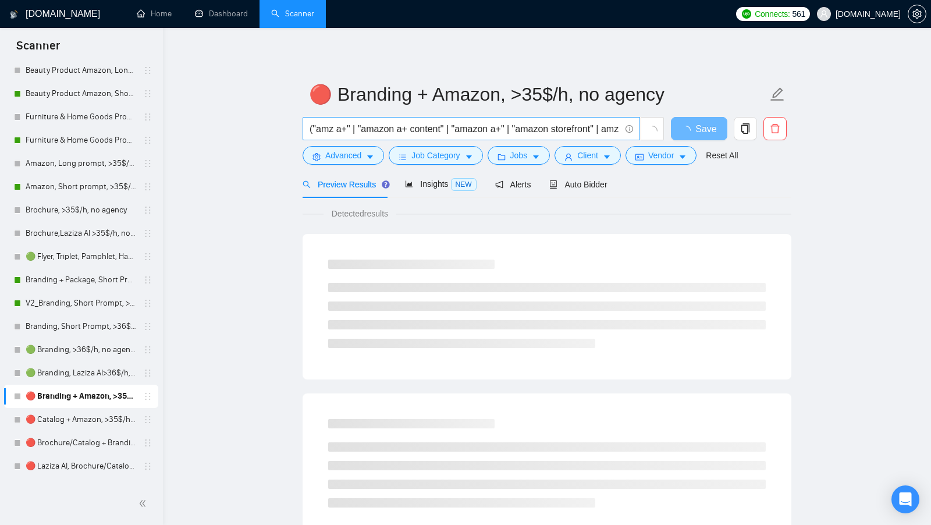
click at [431, 131] on input "("amz a+" | "amazon a+ content" | "amazon a+" | "amazon storefront" | amz | sto…" at bounding box center [464, 129] width 311 height 15
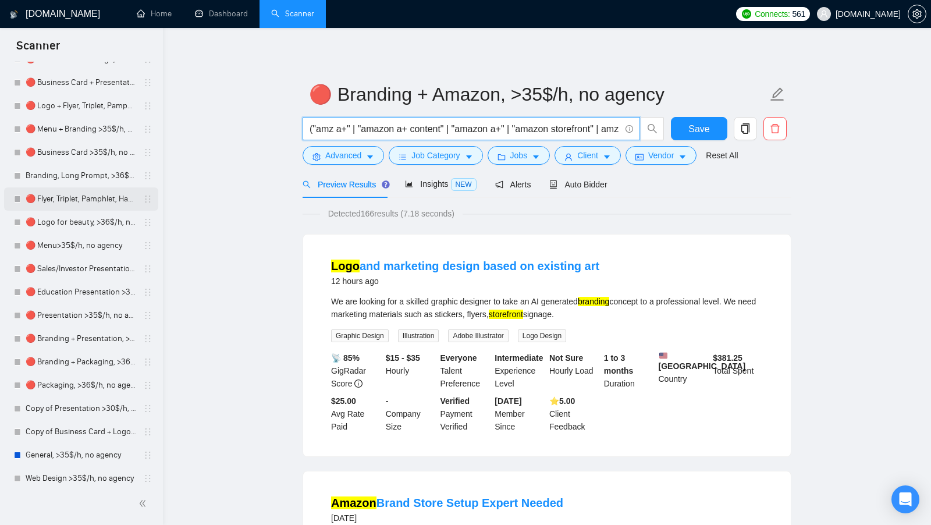
scroll to position [743, 0]
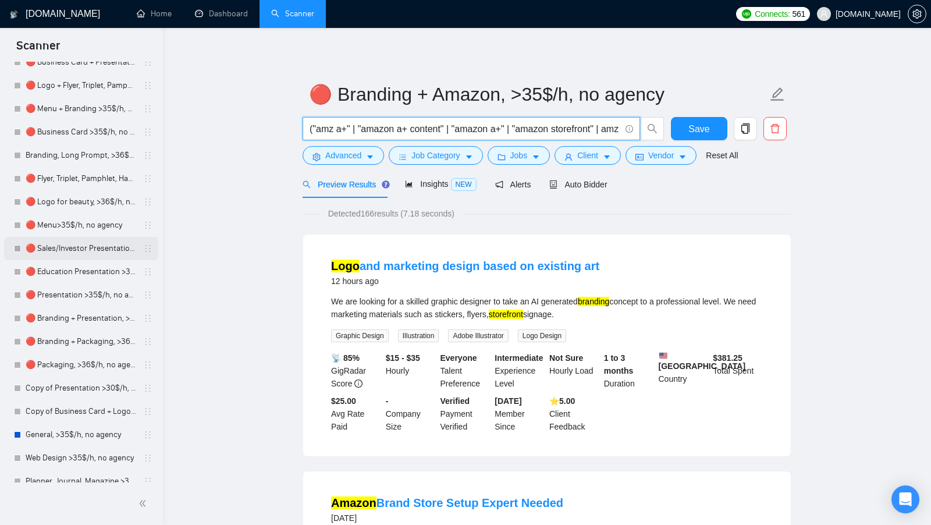
click at [80, 245] on link "🔴 Sales/Investor Presentation >35$/h, $500+, no agency" at bounding box center [81, 248] width 111 height 23
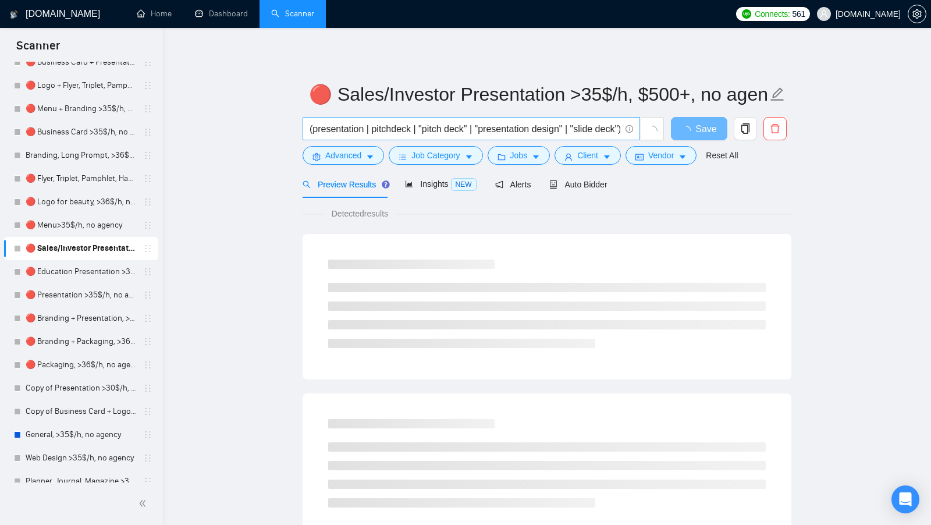
click at [406, 131] on input "(presentation | pitchdeck | "pitch deck" | "presentation design" | "slide deck"…" at bounding box center [464, 129] width 311 height 15
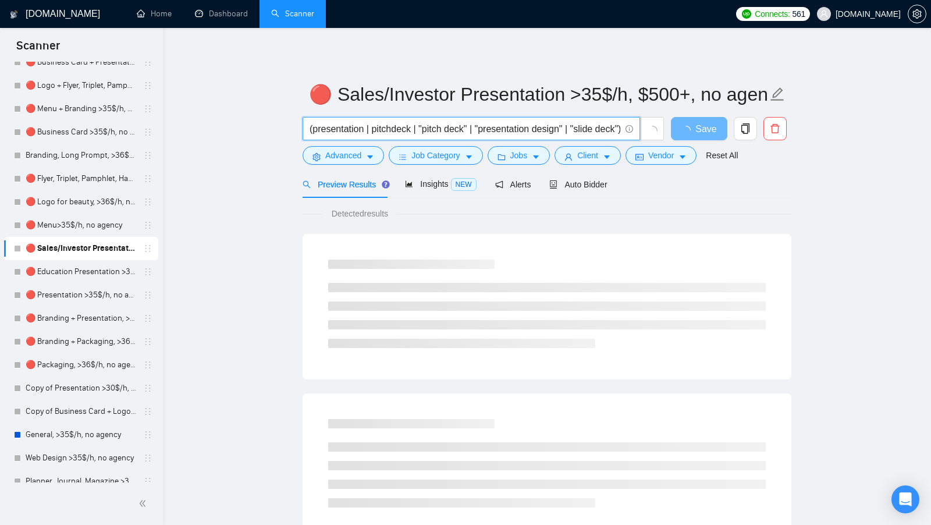
click at [406, 131] on input "(presentation | pitchdeck | "pitch deck" | "presentation design" | "slide deck"…" at bounding box center [464, 129] width 311 height 15
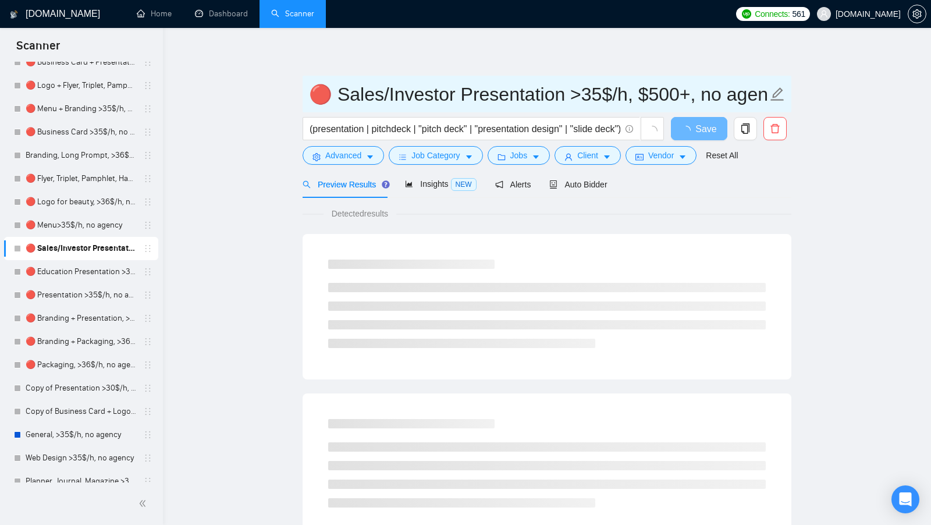
drag, startPoint x: 331, startPoint y: 90, endPoint x: 557, endPoint y: 87, distance: 226.3
click at [558, 88] on input "🔴 Sales/Investor Presentation >35$/h, $500+, no agency" at bounding box center [538, 94] width 458 height 29
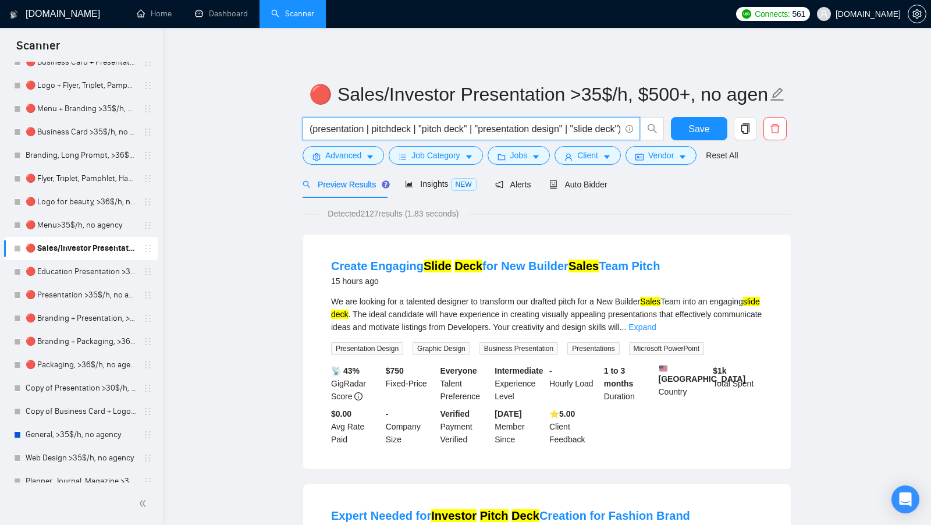
click at [420, 132] on input "(presentation | pitchdeck | "pitch deck" | "presentation design" | "slide deck"…" at bounding box center [464, 129] width 311 height 15
click at [420, 131] on input "(presentation | pitchdeck | "pitch deck" | "presentation design" | "slide deck"…" at bounding box center [464, 129] width 311 height 15
click at [420, 132] on input "(presentation | pitchdeck | "pitch deck" | "presentation design" | "slide deck"…" at bounding box center [464, 129] width 311 height 15
